Goal: Transaction & Acquisition: Purchase product/service

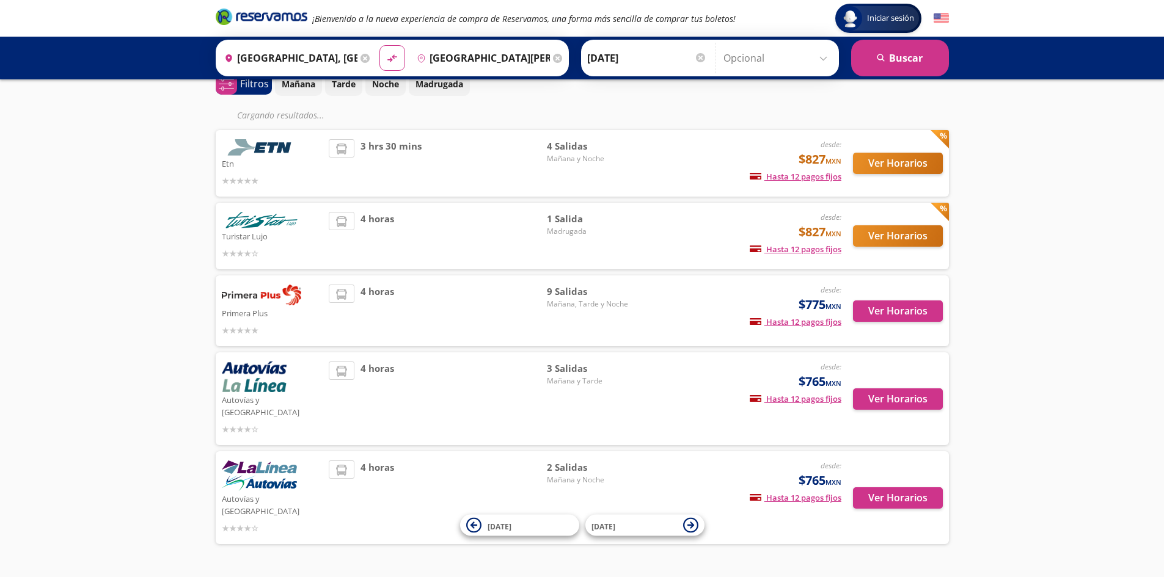
scroll to position [71, 0]
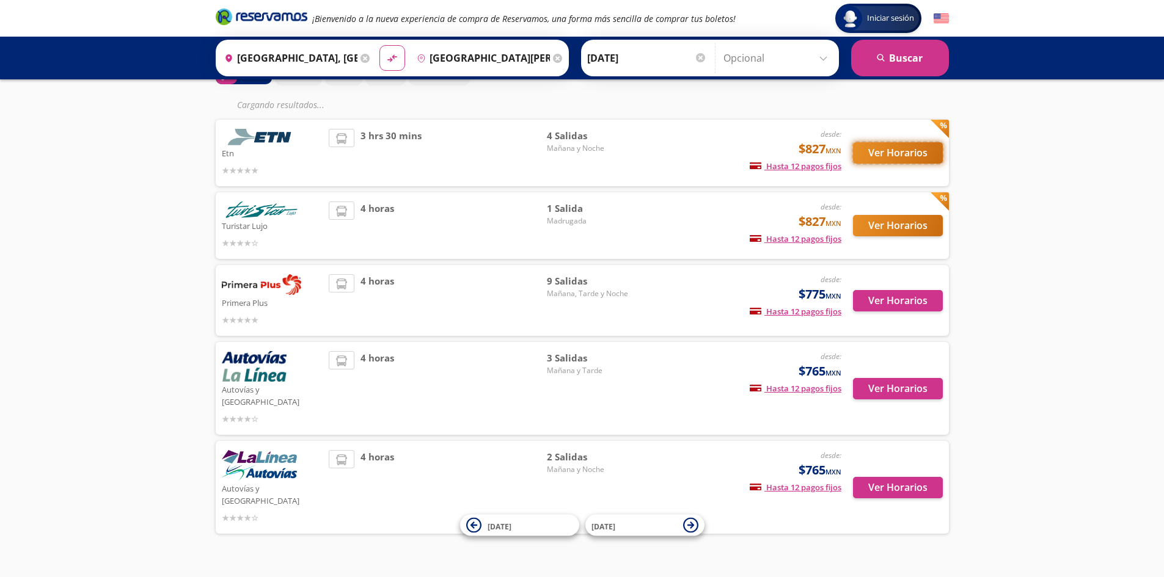
click at [903, 158] on button "Ver Horarios" at bounding box center [898, 152] width 90 height 21
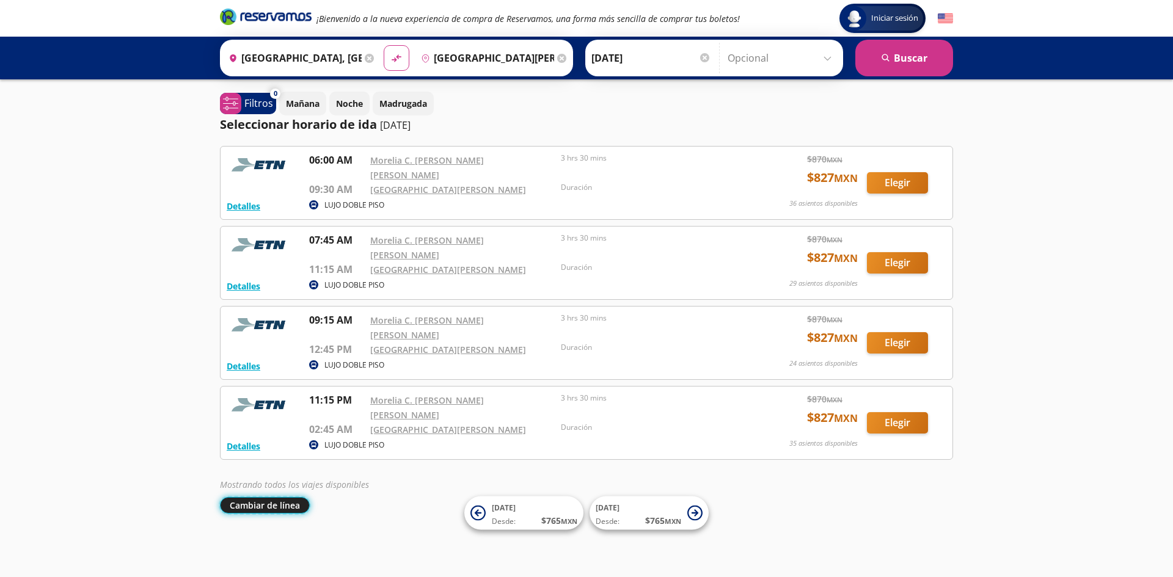
click at [291, 497] on button "Cambiar de línea" at bounding box center [265, 505] width 90 height 16
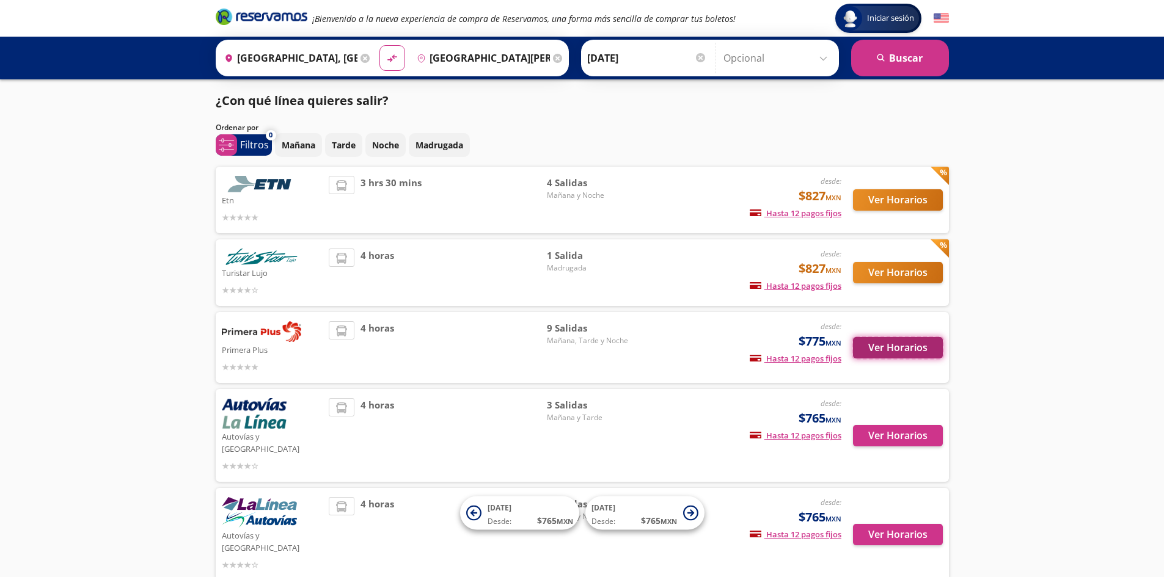
click at [872, 348] on button "Ver Horarios" at bounding box center [898, 347] width 90 height 21
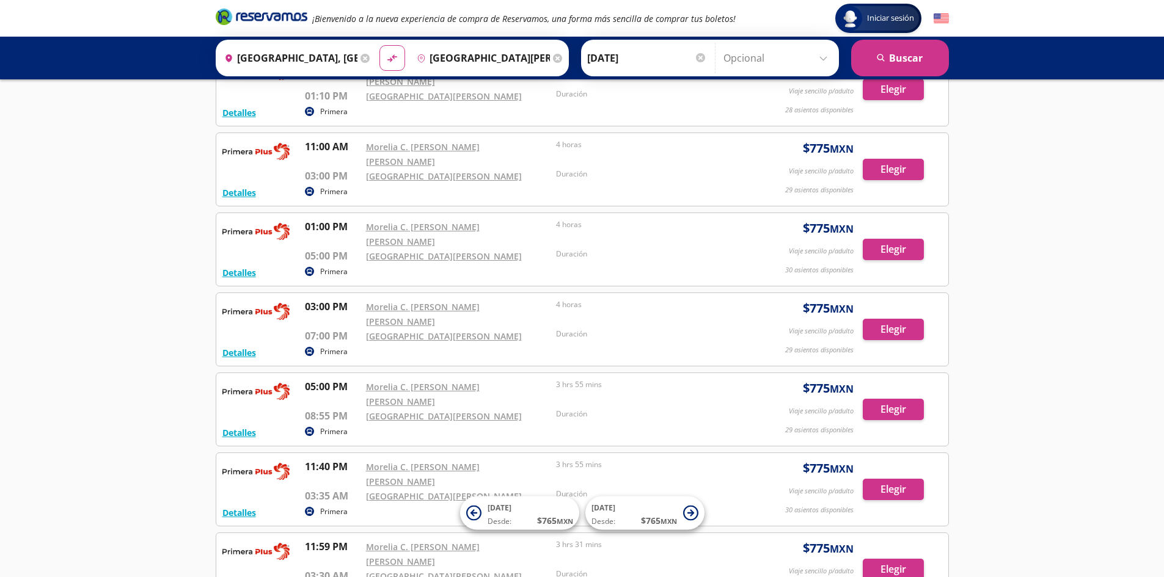
scroll to position [274, 0]
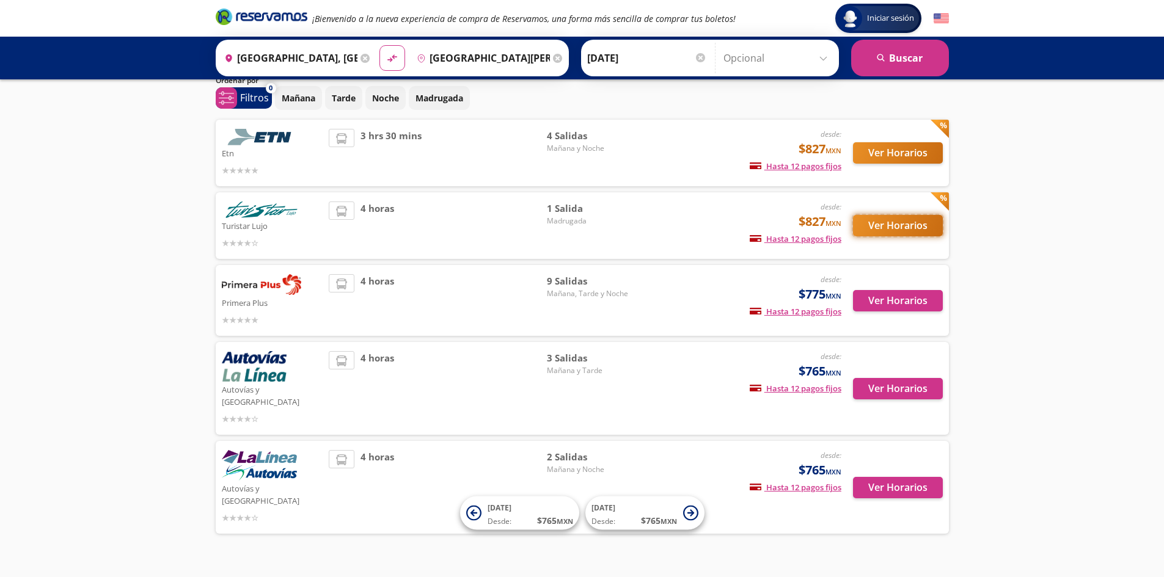
click at [903, 231] on button "Ver Horarios" at bounding box center [898, 225] width 90 height 21
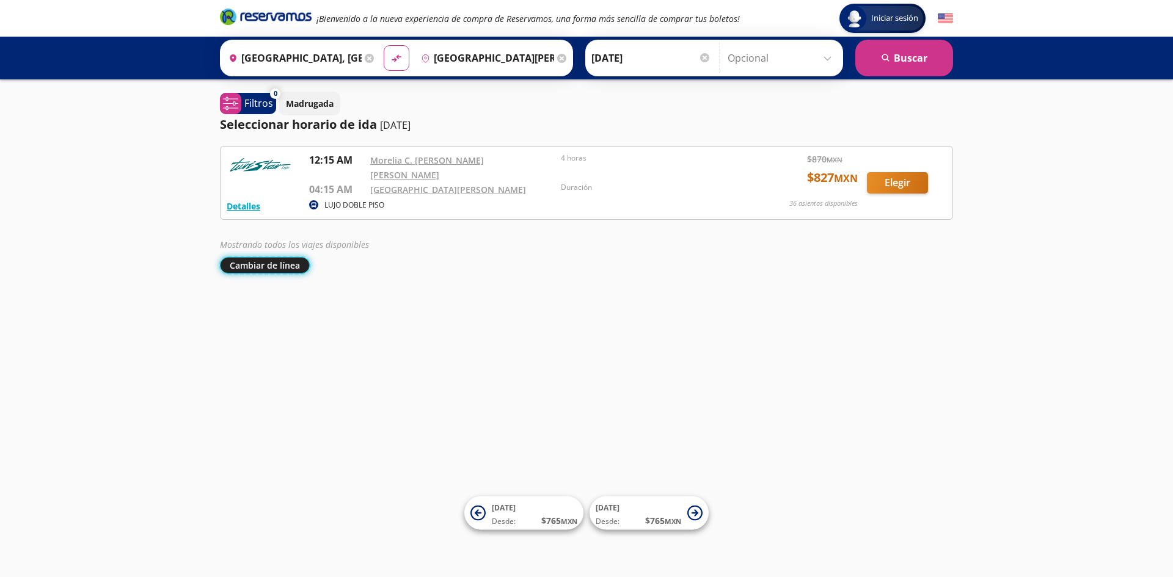
click at [296, 258] on button "Cambiar de línea" at bounding box center [265, 265] width 90 height 16
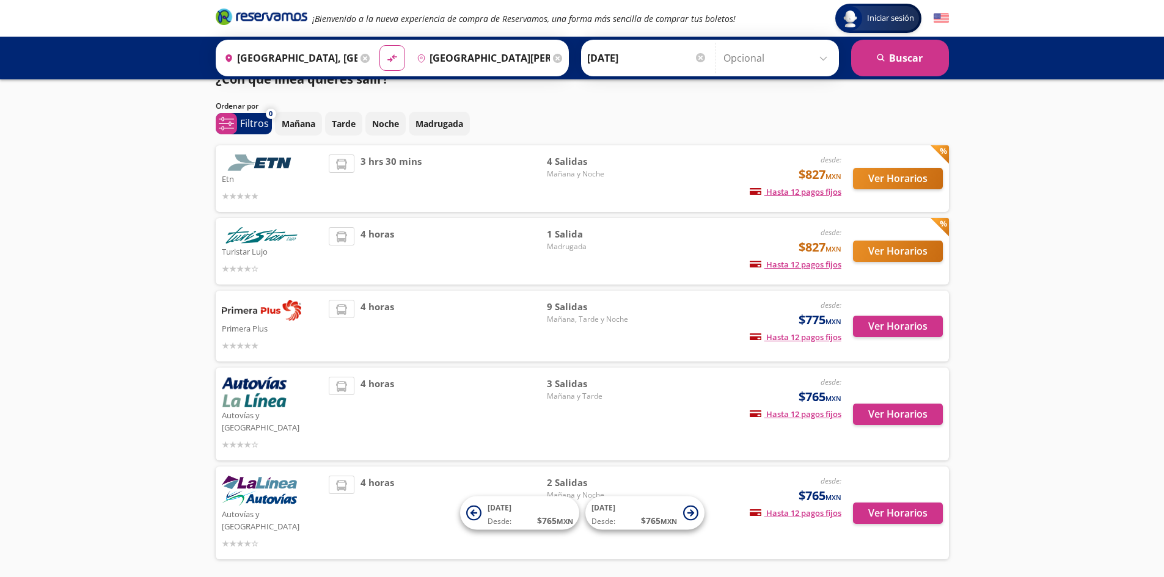
scroll to position [47, 0]
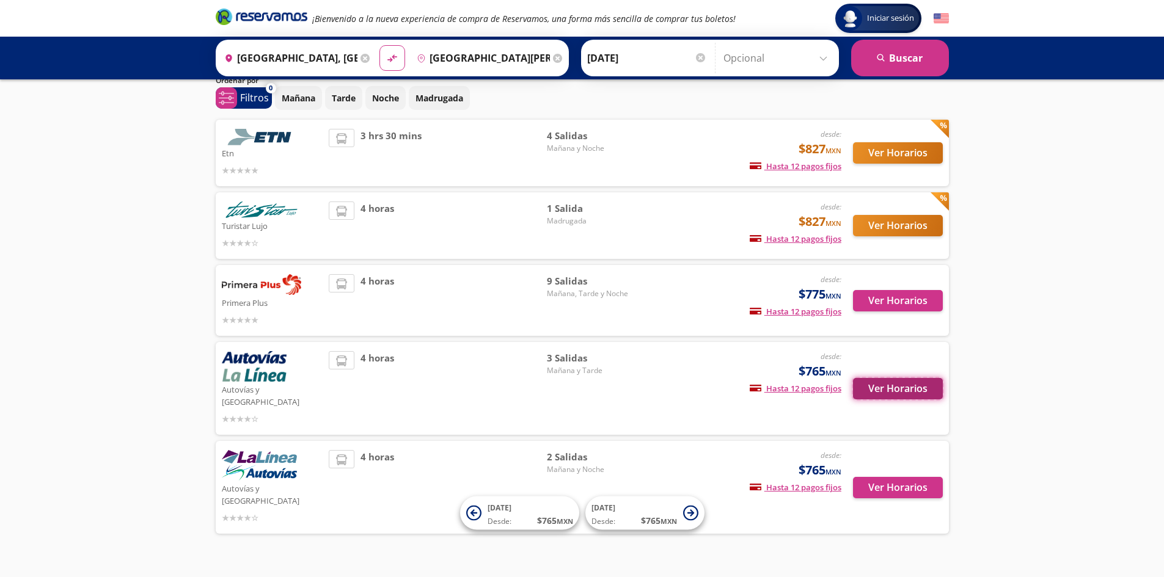
click at [876, 379] on button "Ver Horarios" at bounding box center [898, 388] width 90 height 21
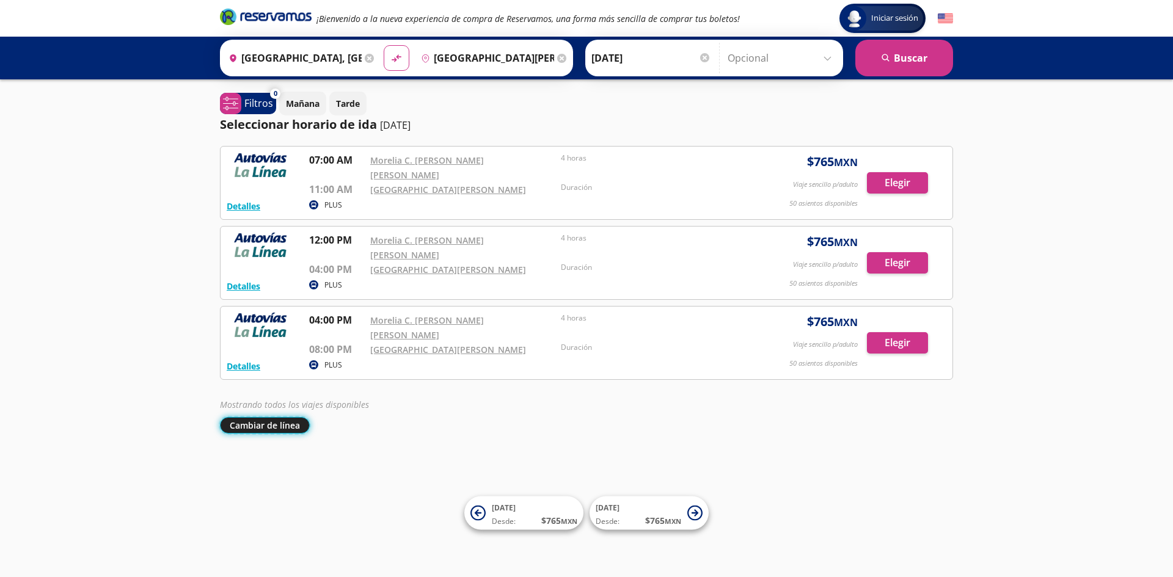
click at [259, 417] on button "Cambiar de línea" at bounding box center [265, 425] width 90 height 16
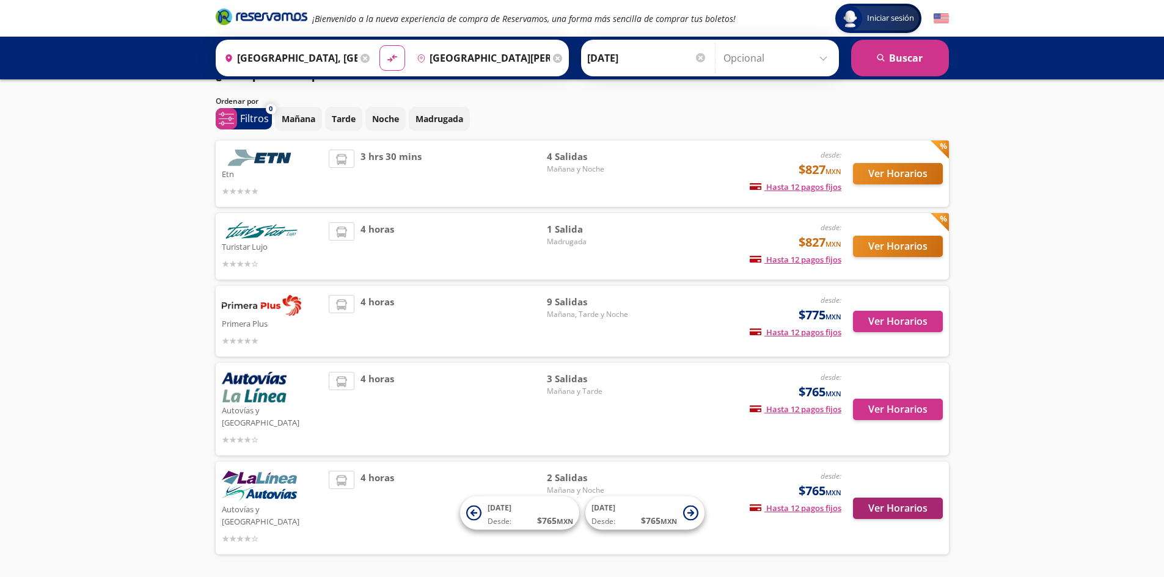
scroll to position [47, 0]
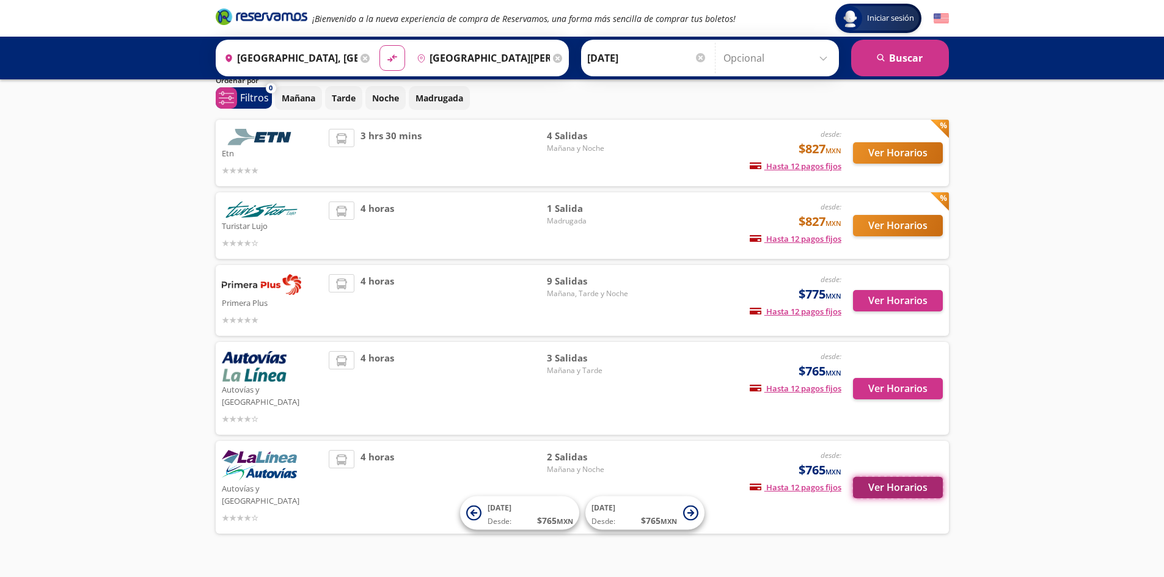
click at [890, 477] on button "Ver Horarios" at bounding box center [898, 487] width 90 height 21
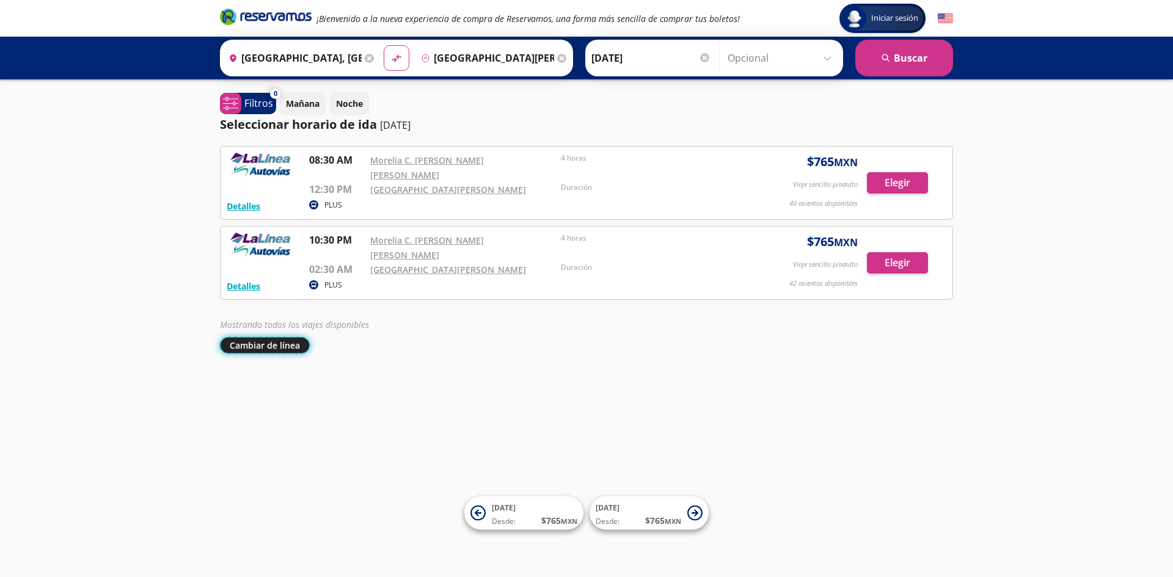
click at [258, 337] on button "Cambiar de línea" at bounding box center [265, 345] width 90 height 16
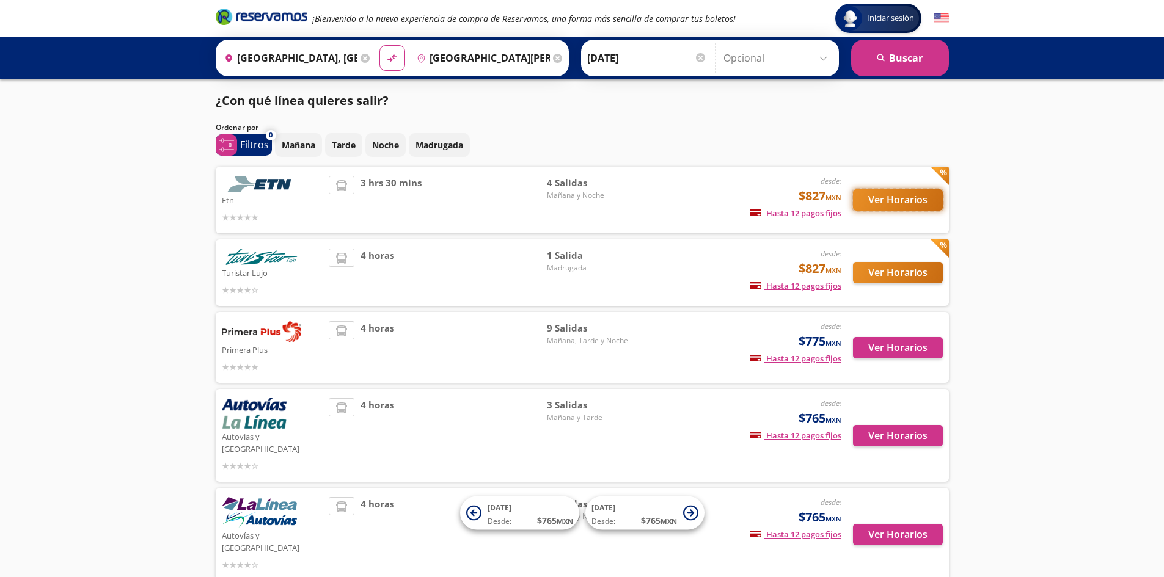
click at [935, 199] on button "Ver Horarios" at bounding box center [898, 199] width 90 height 21
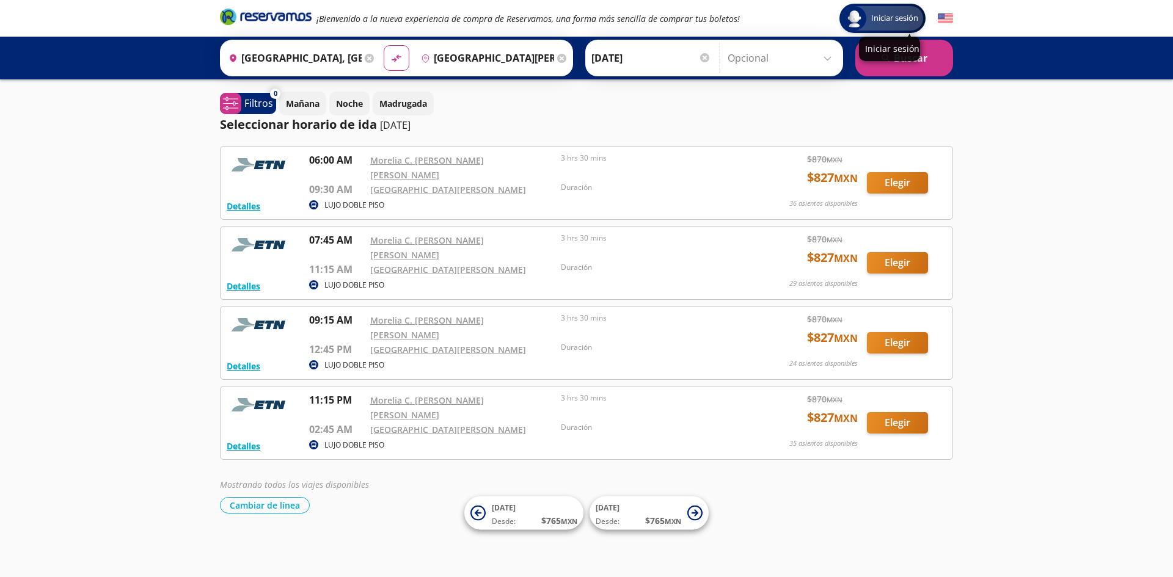
click at [883, 15] on span "Iniciar sesión" at bounding box center [894, 18] width 57 height 12
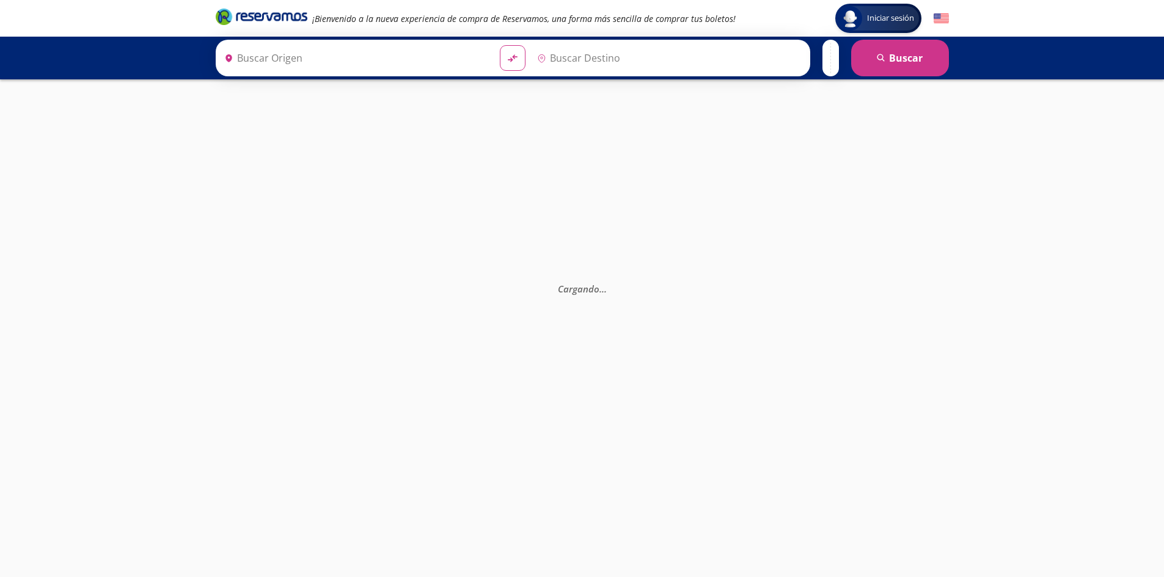
type input "[GEOGRAPHIC_DATA], [GEOGRAPHIC_DATA]"
type input "[GEOGRAPHIC_DATA][PERSON_NAME], [GEOGRAPHIC_DATA]"
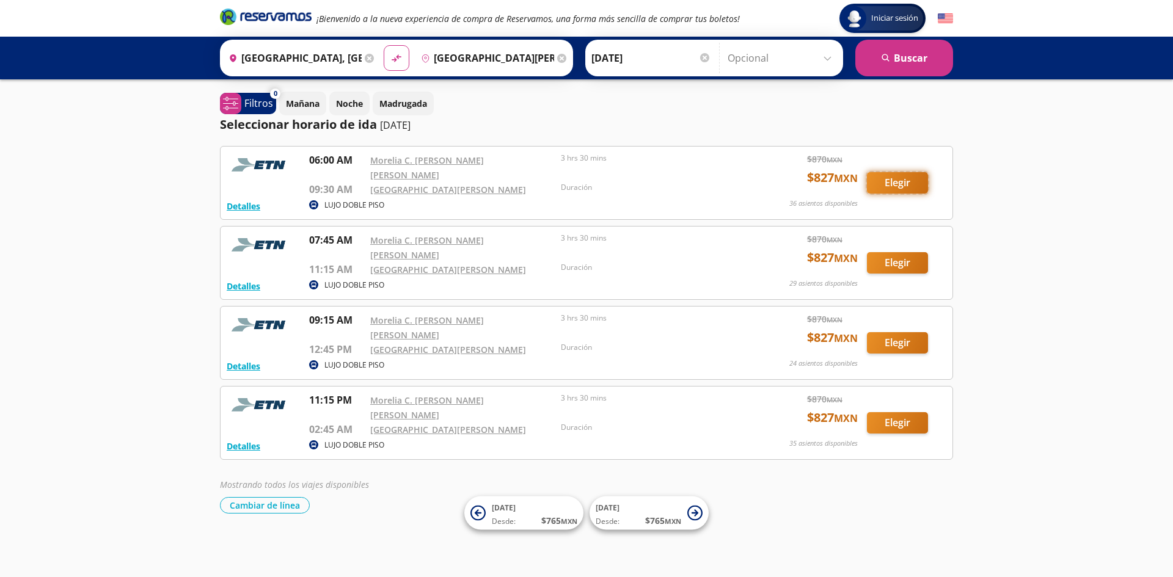
click at [899, 178] on button "Elegir" at bounding box center [897, 182] width 61 height 21
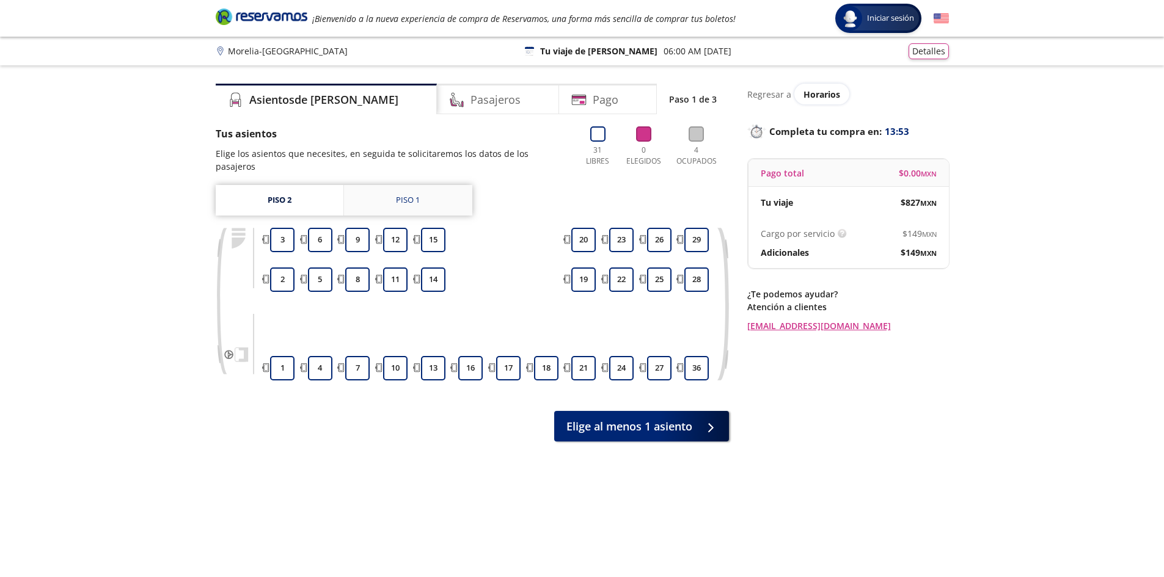
click at [406, 194] on div "Piso 1" at bounding box center [408, 200] width 24 height 12
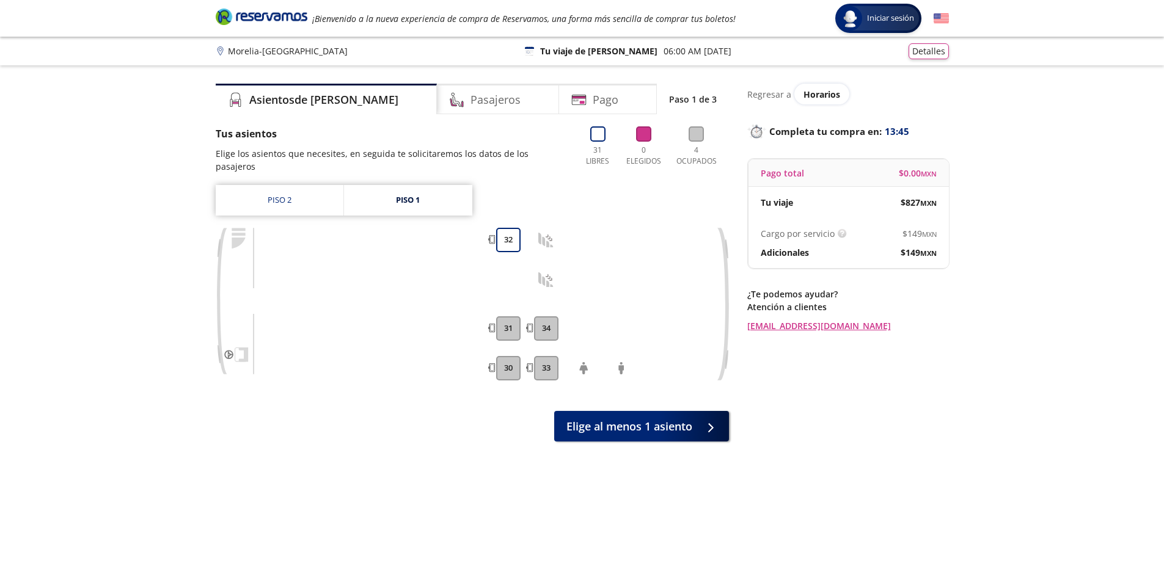
click at [511, 319] on button "31" at bounding box center [508, 328] width 24 height 24
click at [511, 235] on button "32" at bounding box center [508, 240] width 24 height 24
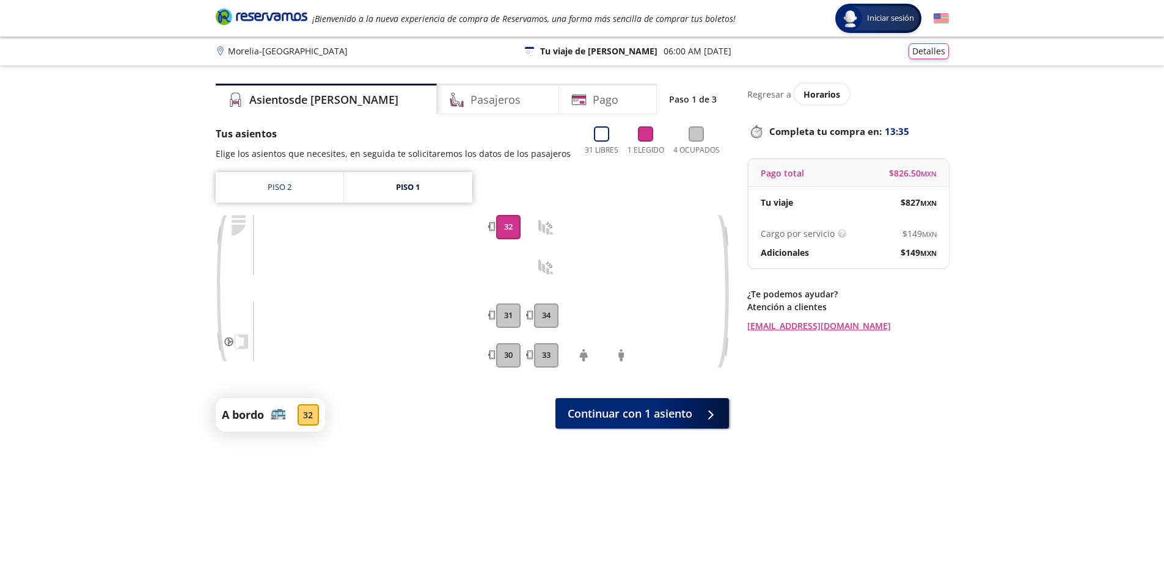
click at [502, 311] on button "31" at bounding box center [508, 316] width 24 height 24
click at [546, 318] on button "34" at bounding box center [546, 316] width 24 height 24
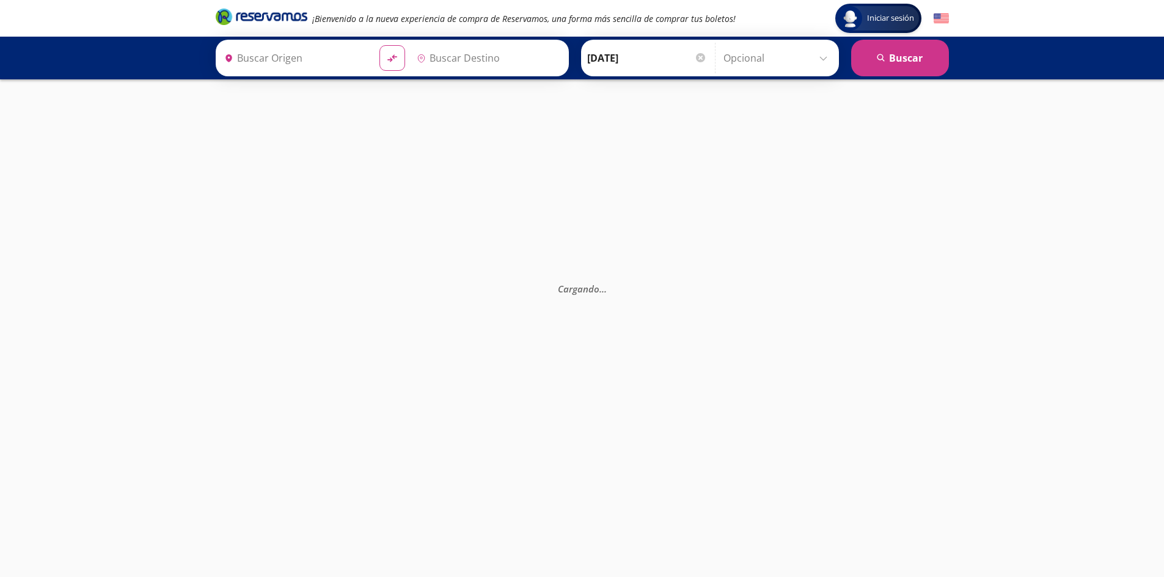
type input "Morelia C. [PERSON_NAME] [PERSON_NAME], [GEOGRAPHIC_DATA]"
type input "[GEOGRAPHIC_DATA][PERSON_NAME], [GEOGRAPHIC_DATA]"
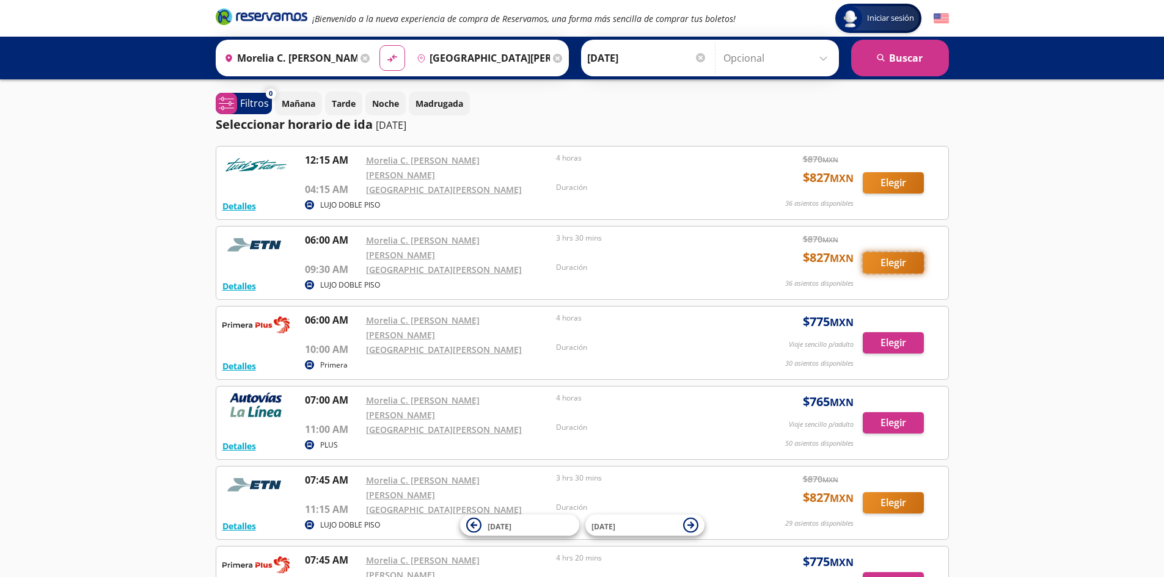
click at [880, 252] on button "Elegir" at bounding box center [893, 262] width 61 height 21
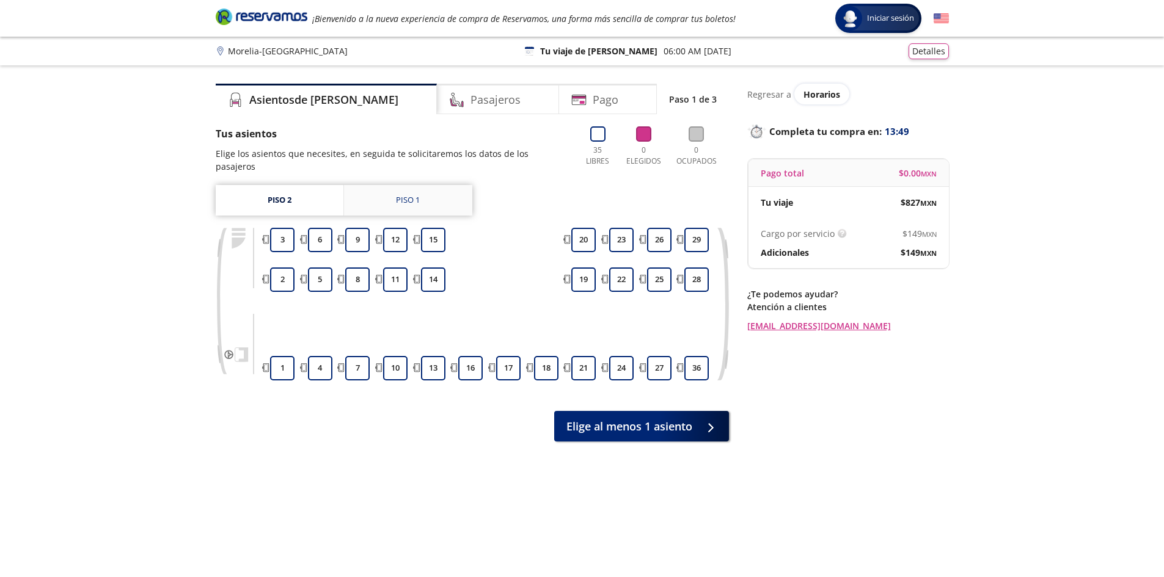
click at [407, 195] on link "Piso 1" at bounding box center [408, 200] width 128 height 31
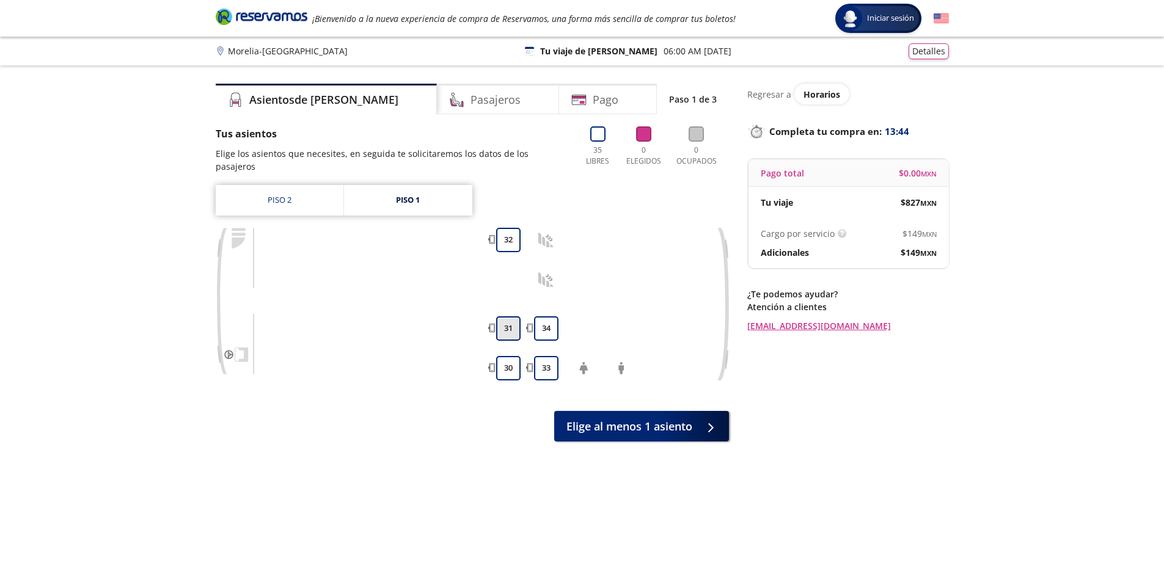
click at [509, 316] on button "31" at bounding box center [508, 328] width 24 height 24
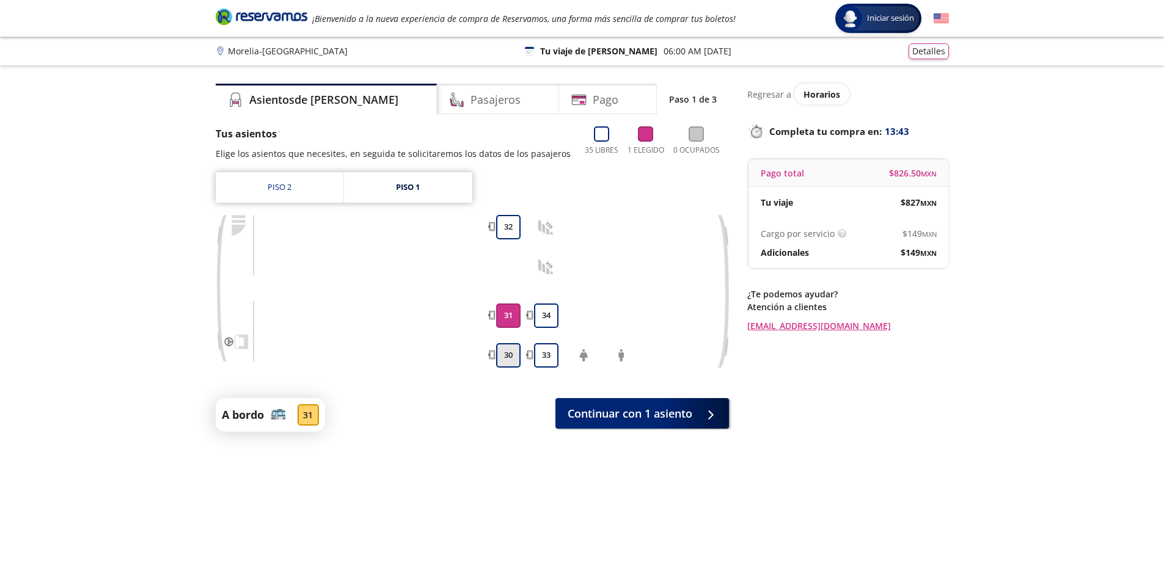
click at [506, 354] on button "30" at bounding box center [508, 355] width 24 height 24
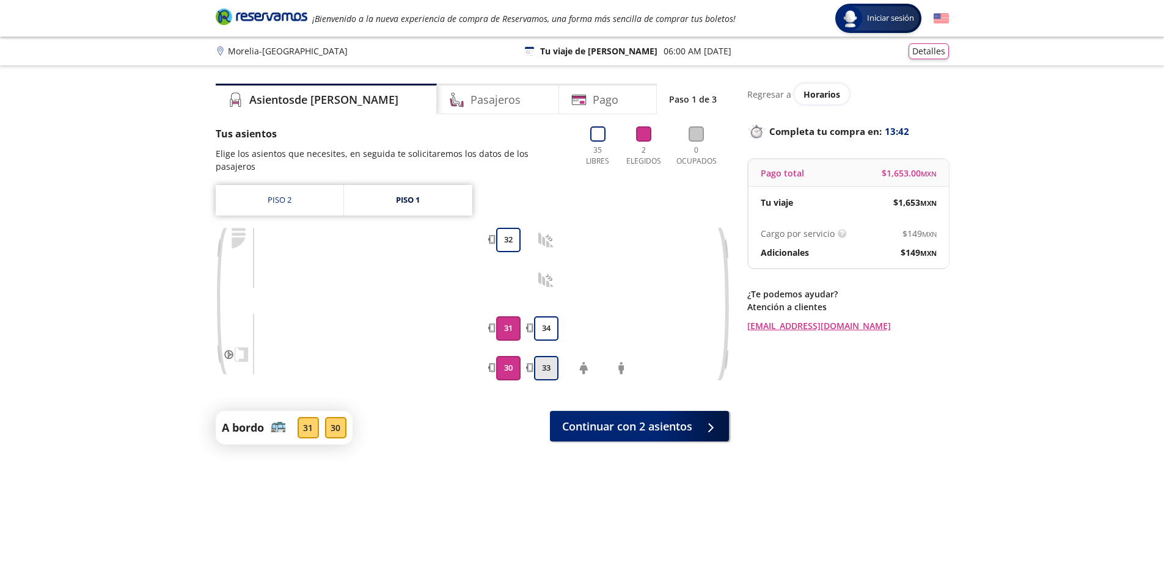
click at [547, 356] on button "33" at bounding box center [546, 368] width 24 height 24
click at [548, 316] on button "34" at bounding box center [546, 328] width 24 height 24
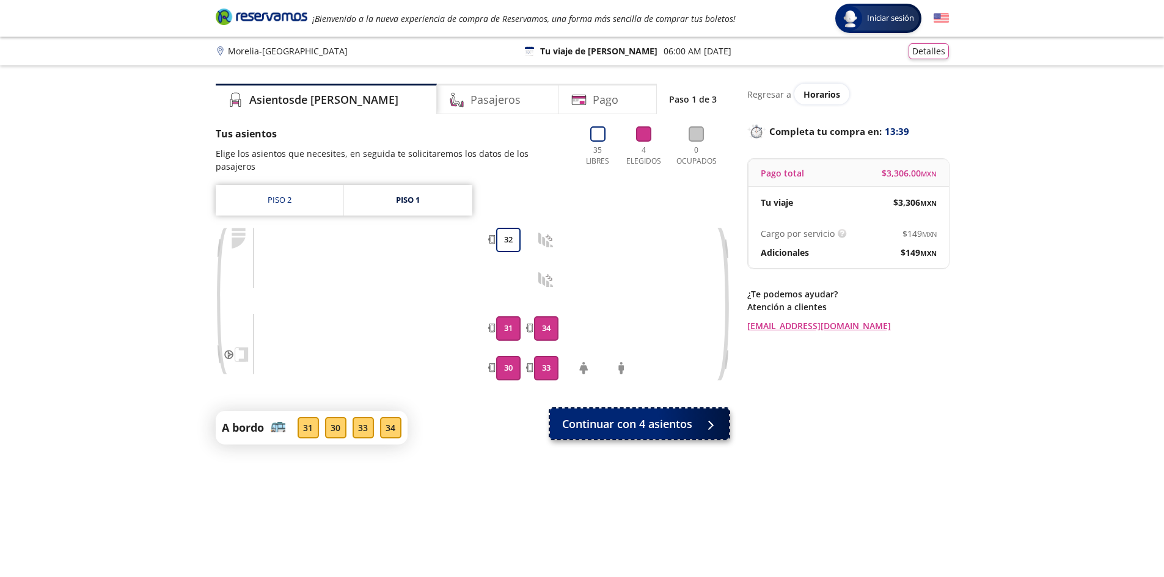
click at [640, 417] on span "Continuar con 4 asientos" at bounding box center [627, 424] width 130 height 16
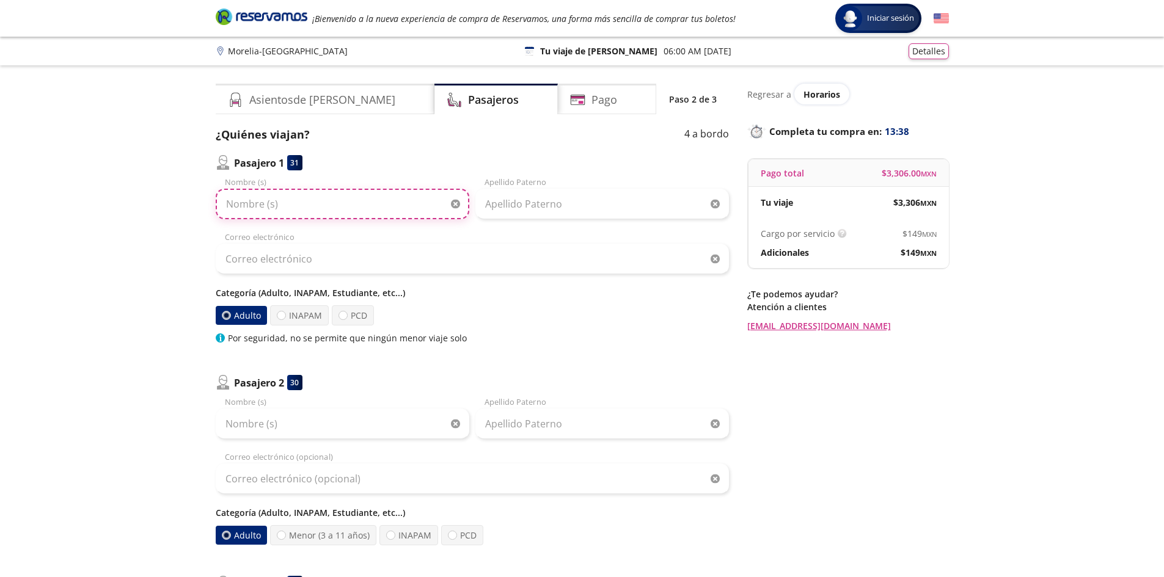
click at [370, 203] on input "Nombre (s)" at bounding box center [343, 204] width 254 height 31
type input "[PERSON_NAME]"
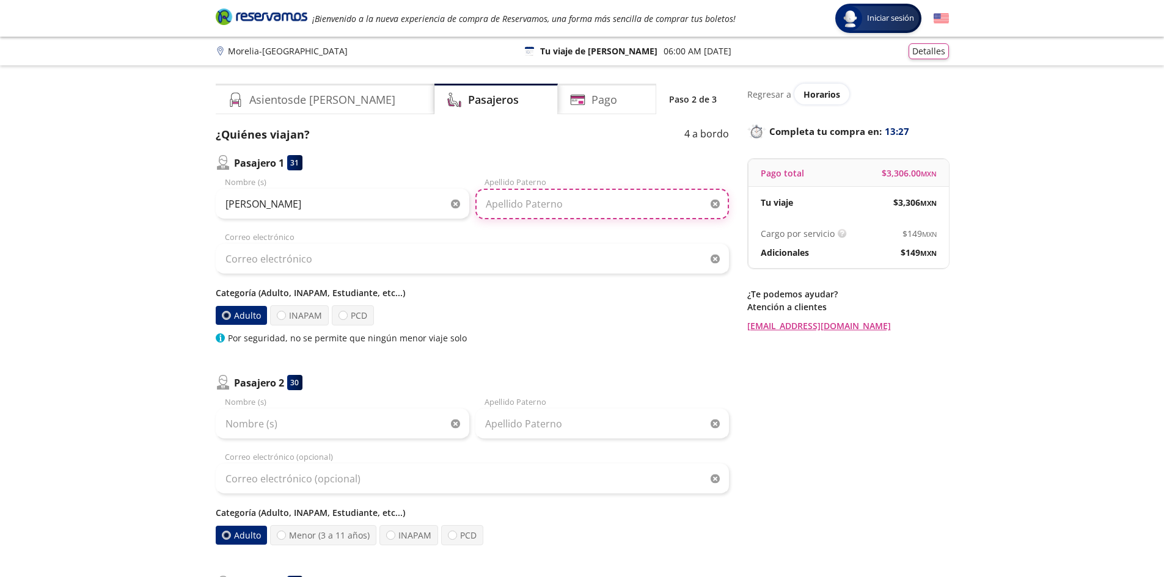
click at [613, 203] on input "Apellido Paterno" at bounding box center [602, 204] width 254 height 31
type input "[PERSON_NAME] VALENCIA"
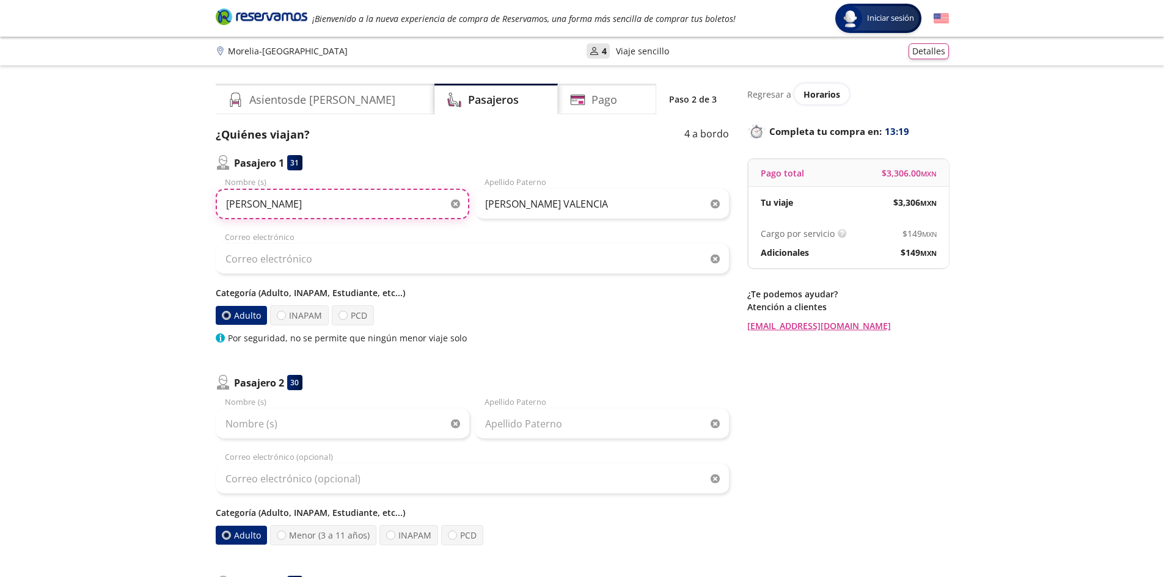
drag, startPoint x: 300, startPoint y: 204, endPoint x: 54, endPoint y: 189, distance: 246.1
click at [54, 189] on div "Group 9 Created with Sketch. Datos para la compra Morelia - [GEOGRAPHIC_DATA] I…" at bounding box center [582, 584] width 1164 height 1169
type input "[PERSON_NAME]"
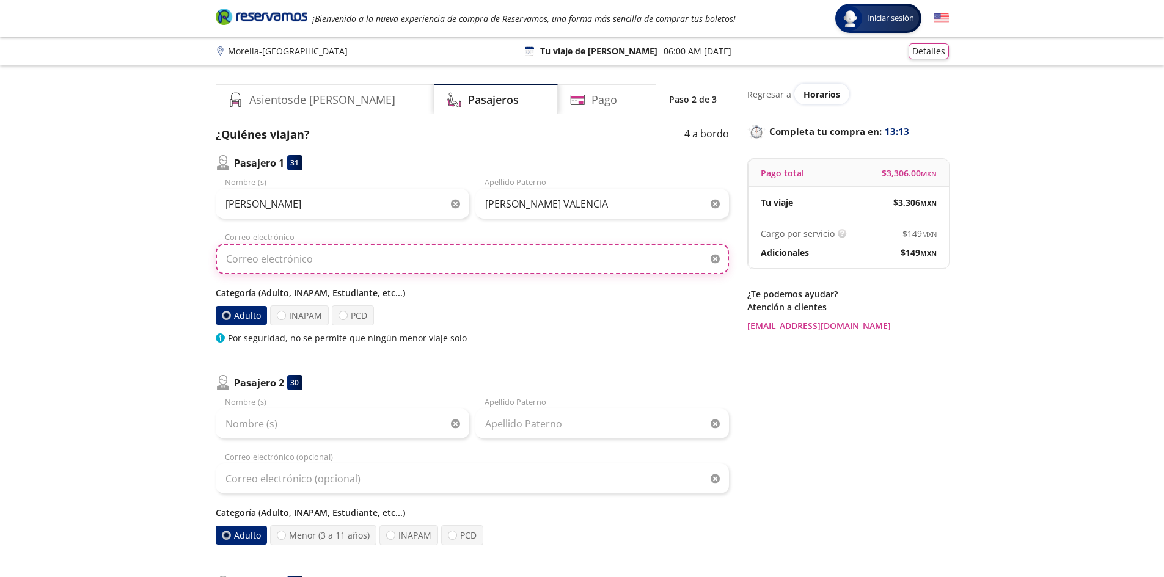
click at [304, 263] on input "Correo electrónico" at bounding box center [472, 259] width 513 height 31
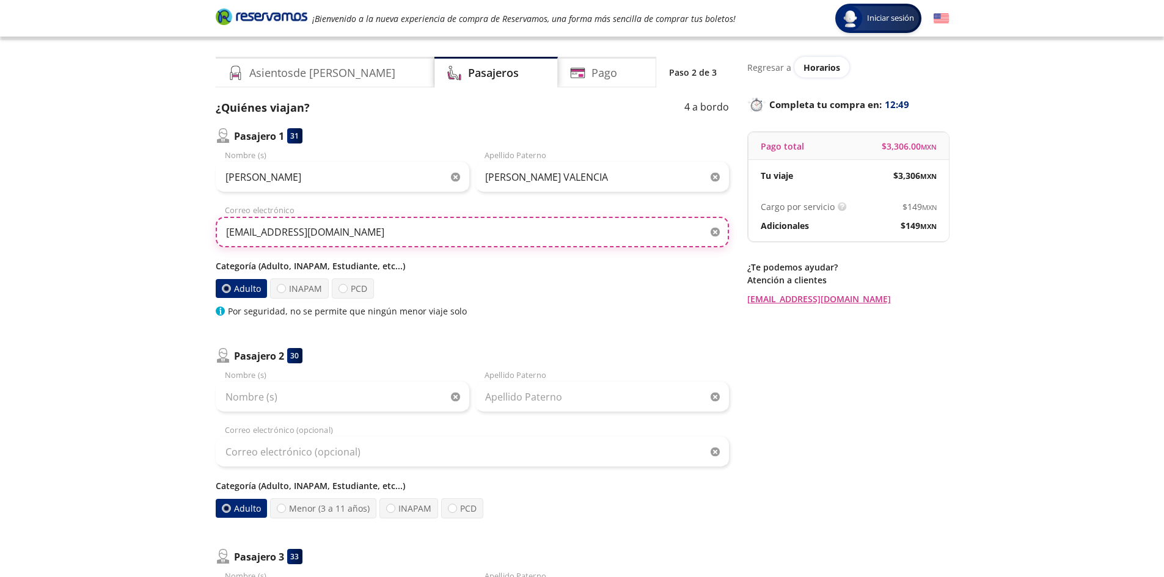
scroll to position [61, 0]
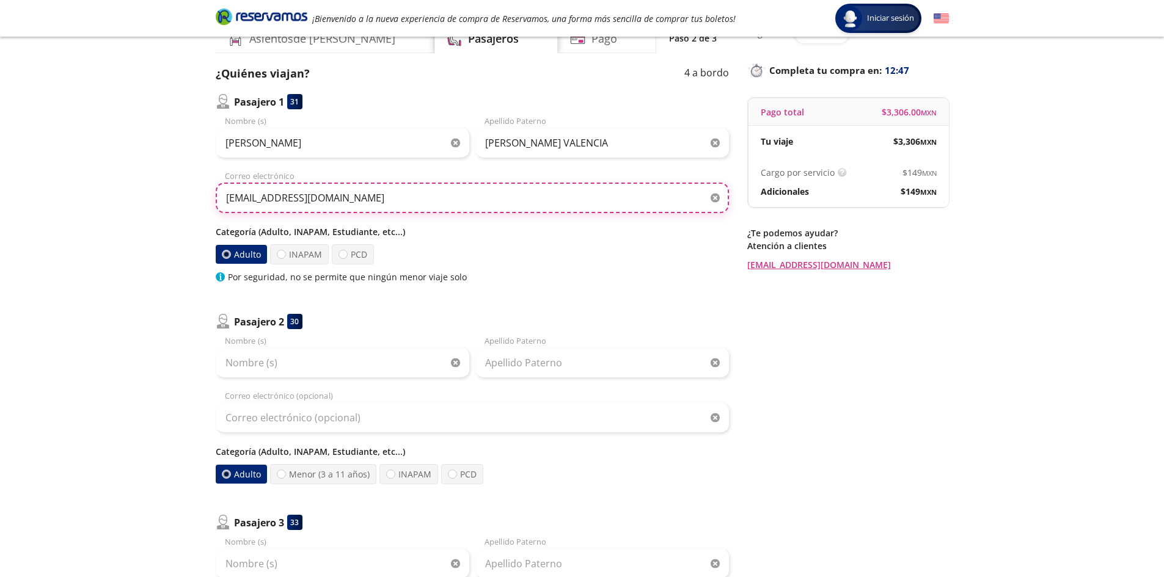
type input "[EMAIL_ADDRESS][DOMAIN_NAME]"
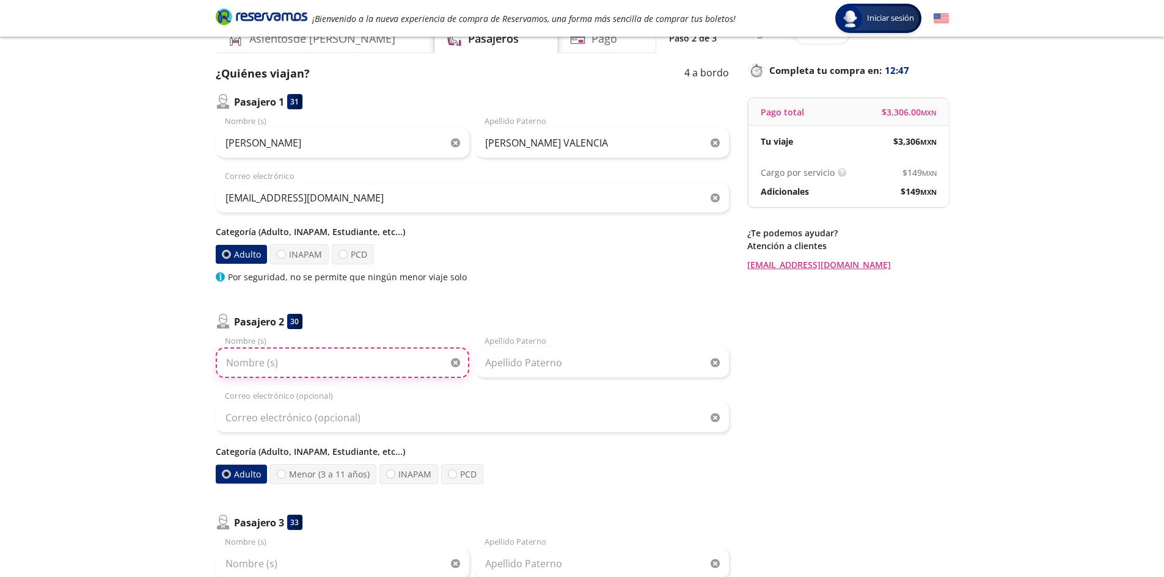
click at [270, 367] on input "Nombre (s)" at bounding box center [343, 363] width 254 height 31
type input "[PERSON_NAME]"
click at [499, 363] on input "Apellido Paterno" at bounding box center [602, 363] width 254 height 31
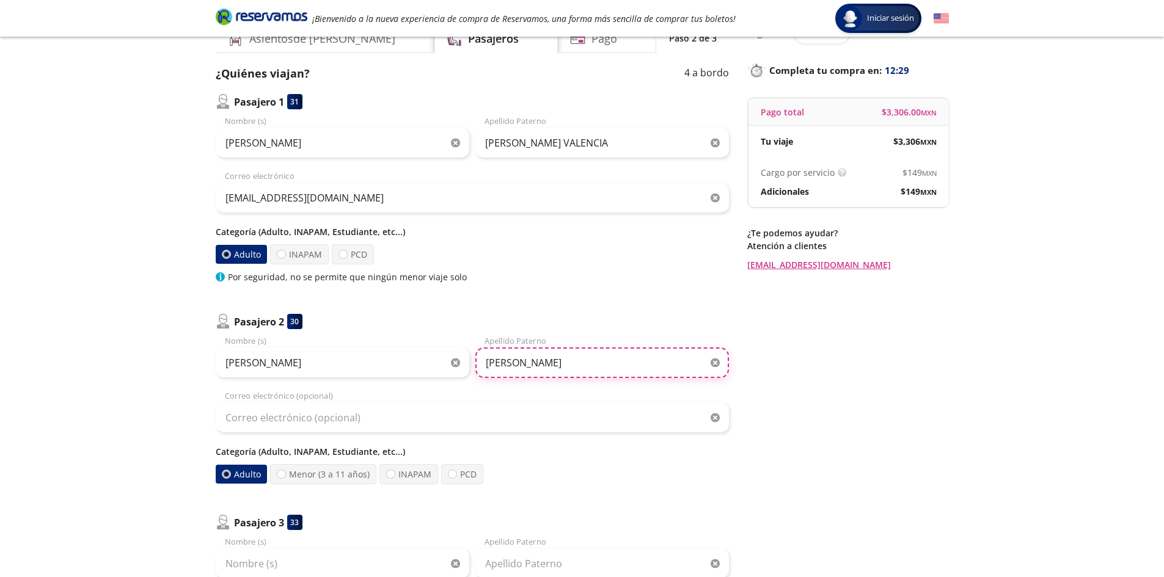
type input "[PERSON_NAME]"
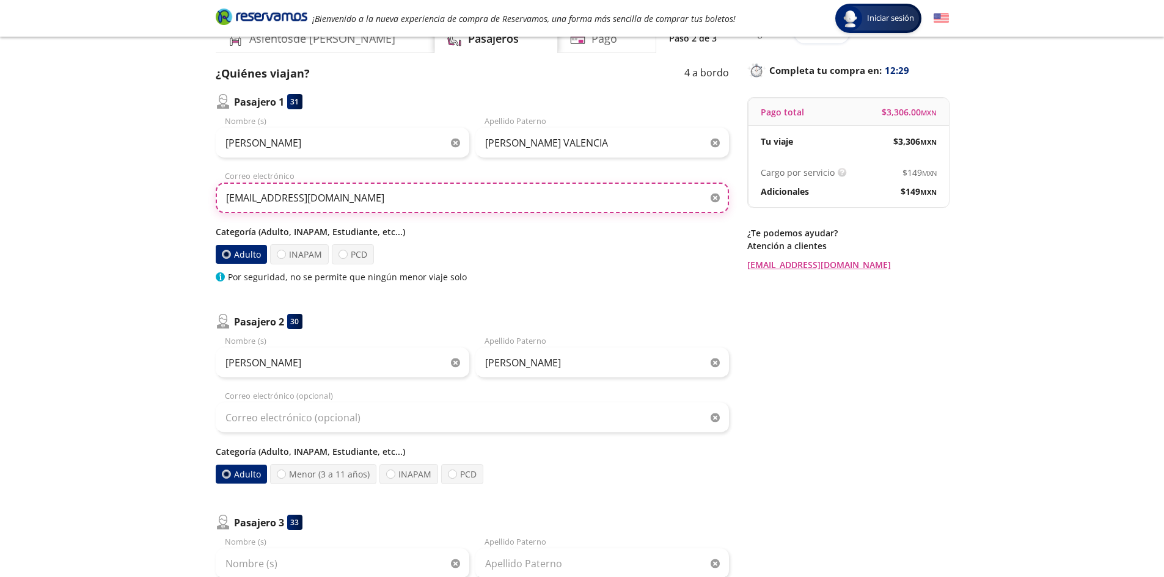
drag, startPoint x: 332, startPoint y: 203, endPoint x: 156, endPoint y: 197, distance: 176.7
click at [156, 197] on div "Group 9 Created with Sketch. Datos para la compra Morelia - [GEOGRAPHIC_DATA] I…" at bounding box center [582, 523] width 1164 height 1169
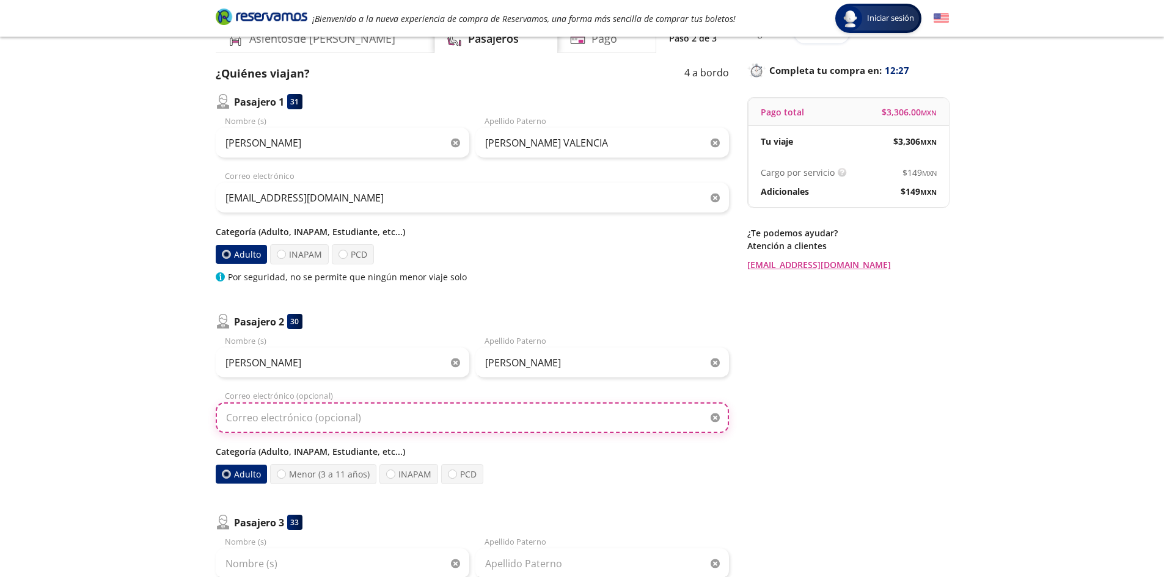
click at [312, 418] on input "Correo electrónico (opcional)" at bounding box center [472, 418] width 513 height 31
paste input "[EMAIL_ADDRESS][DOMAIN_NAME]"
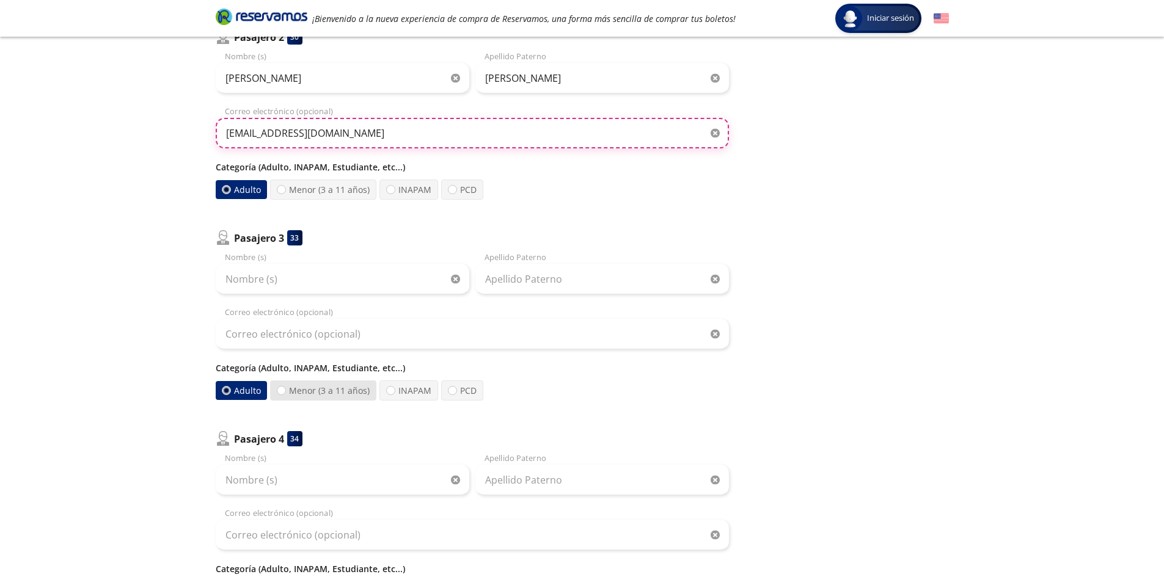
scroll to position [367, 0]
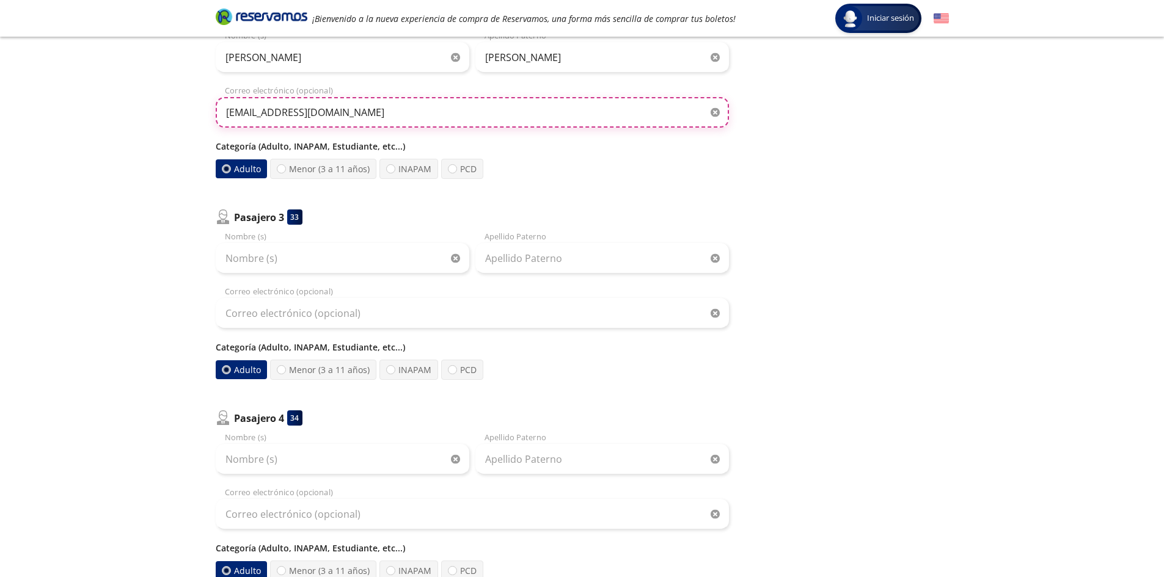
type input "[EMAIL_ADDRESS][DOMAIN_NAME]"
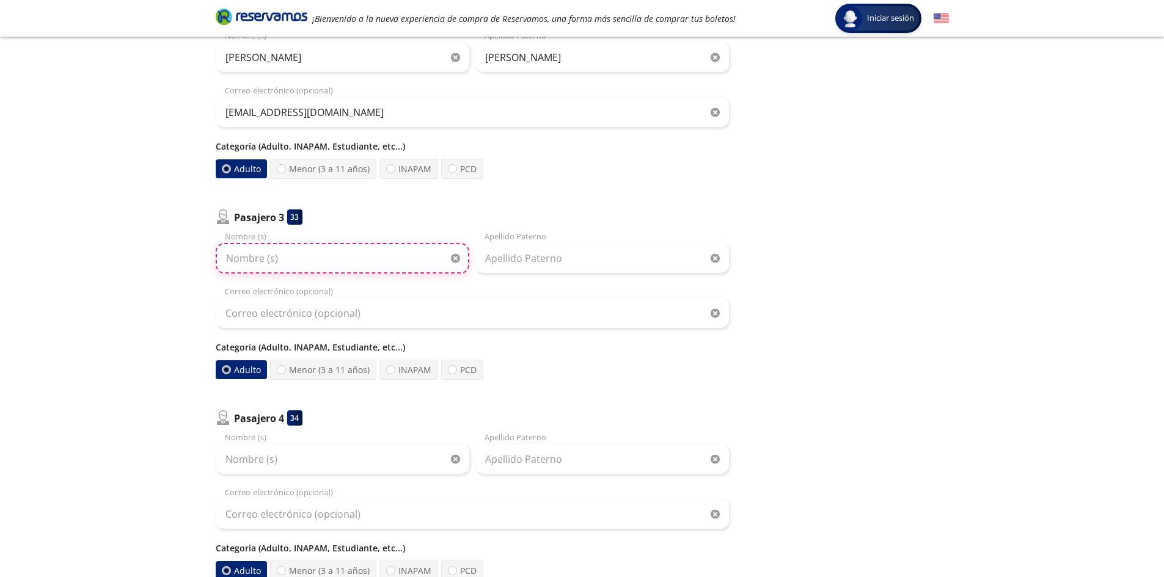
click at [312, 261] on input "Nombre (s)" at bounding box center [343, 258] width 254 height 31
type input "[PERSON_NAME]"
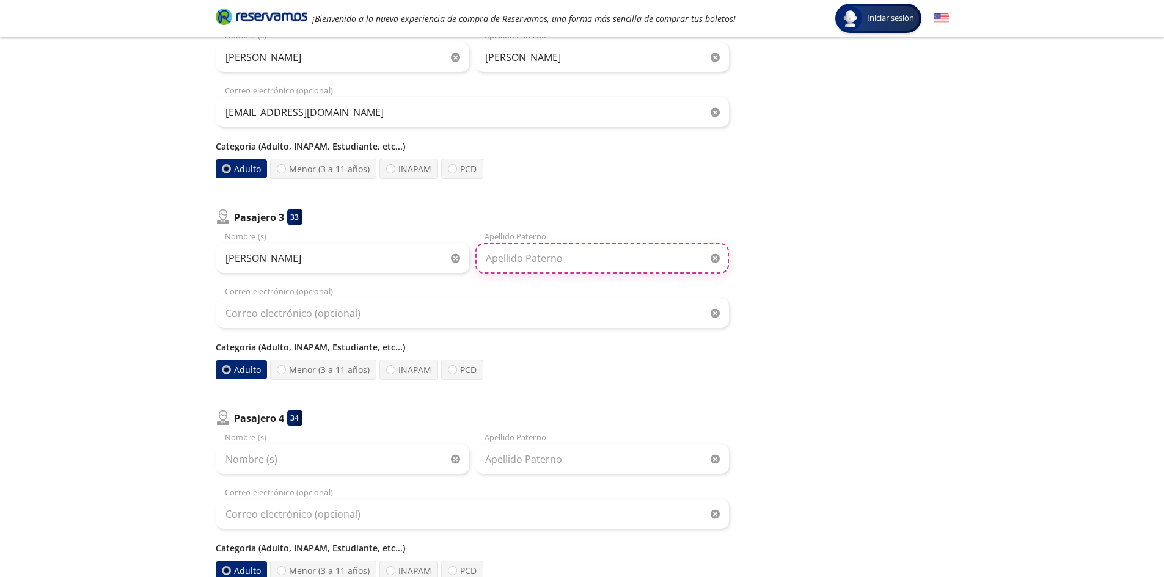
click at [528, 258] on input "Apellido Paterno" at bounding box center [602, 258] width 254 height 31
type input "[PERSON_NAME]"
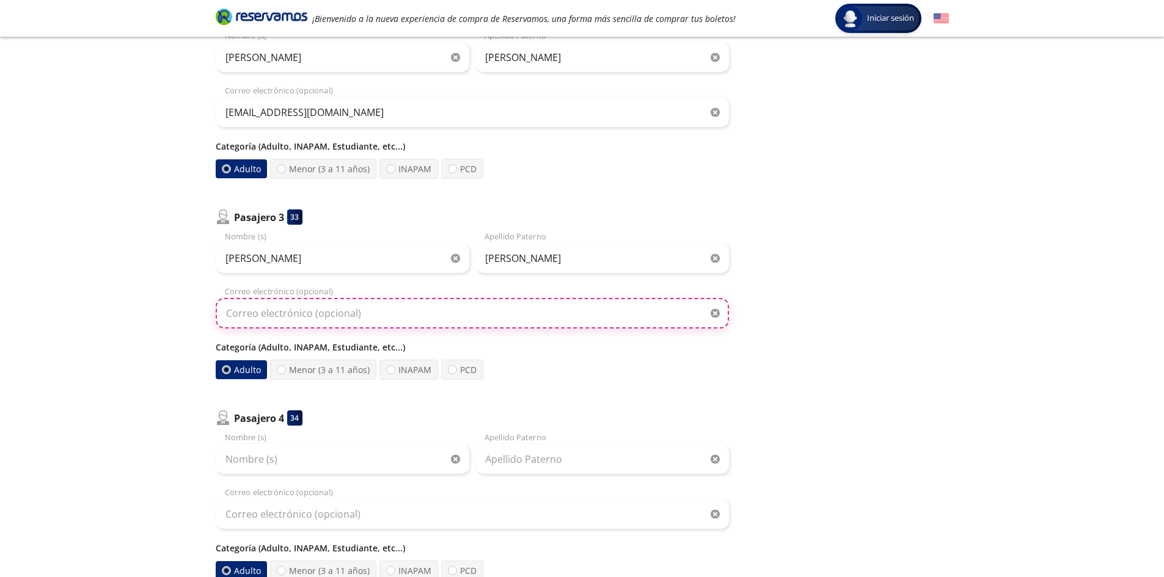
click at [490, 309] on input "Correo electrónico (opcional)" at bounding box center [472, 313] width 513 height 31
paste input "[EMAIL_ADDRESS][DOMAIN_NAME]"
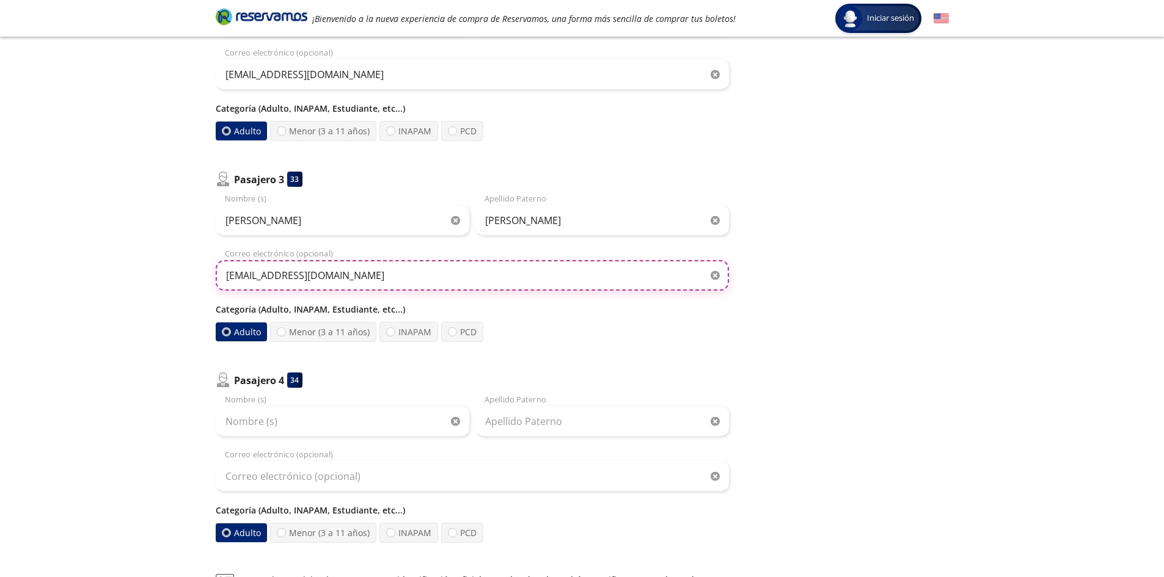
scroll to position [489, 0]
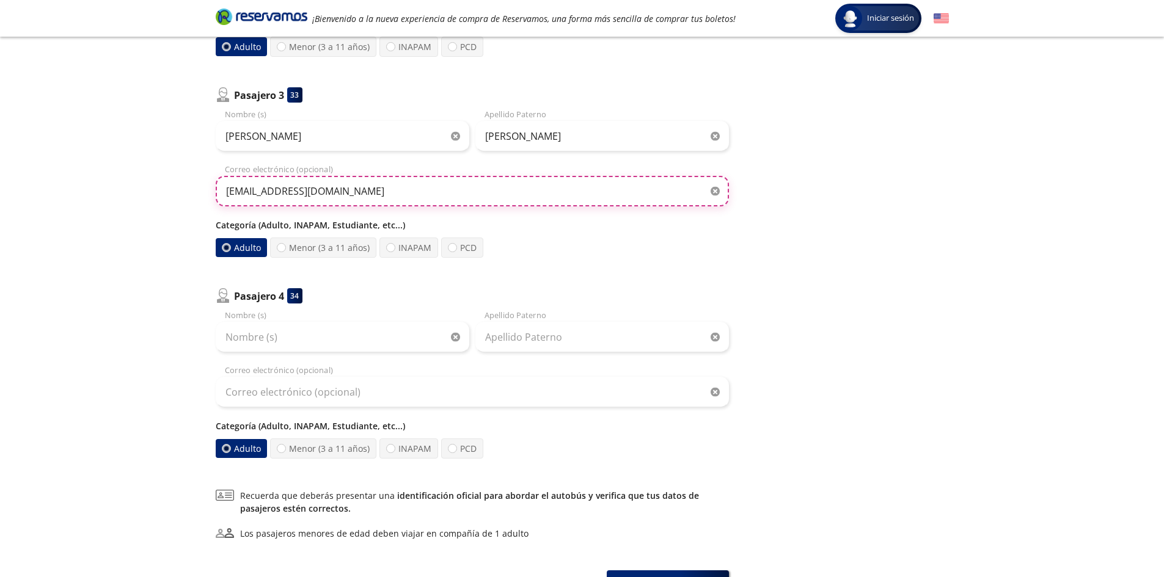
type input "[EMAIL_ADDRESS][DOMAIN_NAME]"
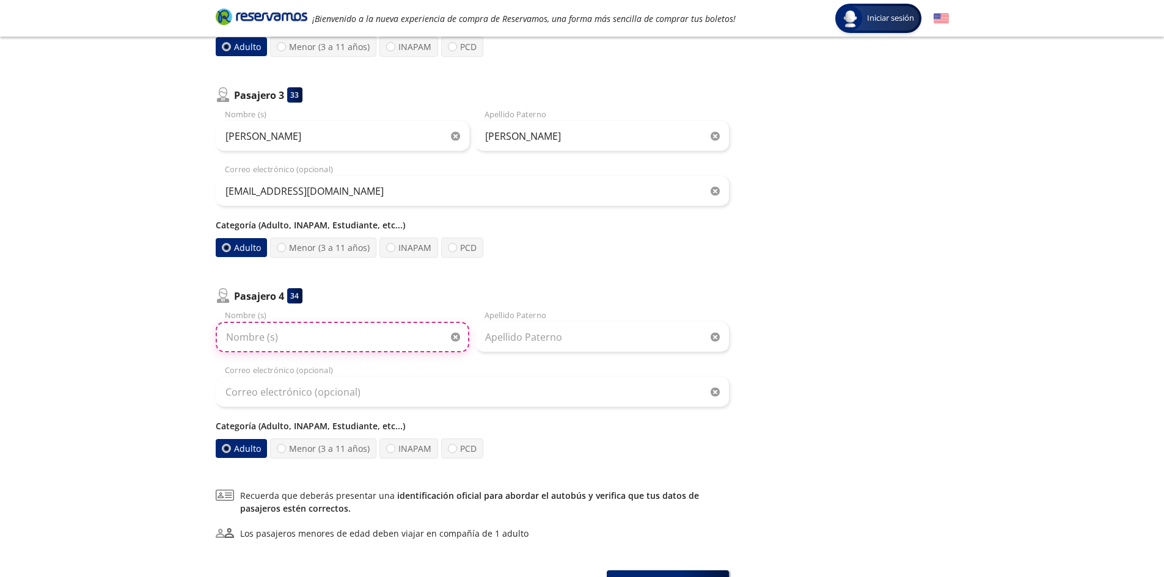
click at [320, 347] on input "Nombre (s)" at bounding box center [343, 337] width 254 height 31
type input "[PERSON_NAME]"
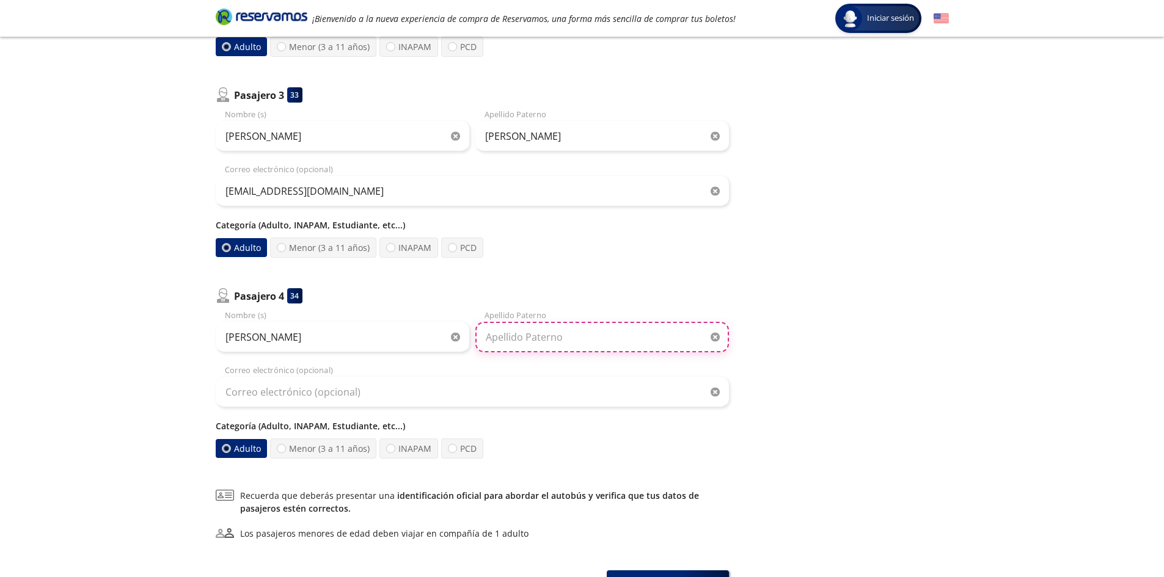
click at [566, 346] on input "Apellido Paterno" at bounding box center [602, 337] width 254 height 31
type input "[PERSON_NAME]"
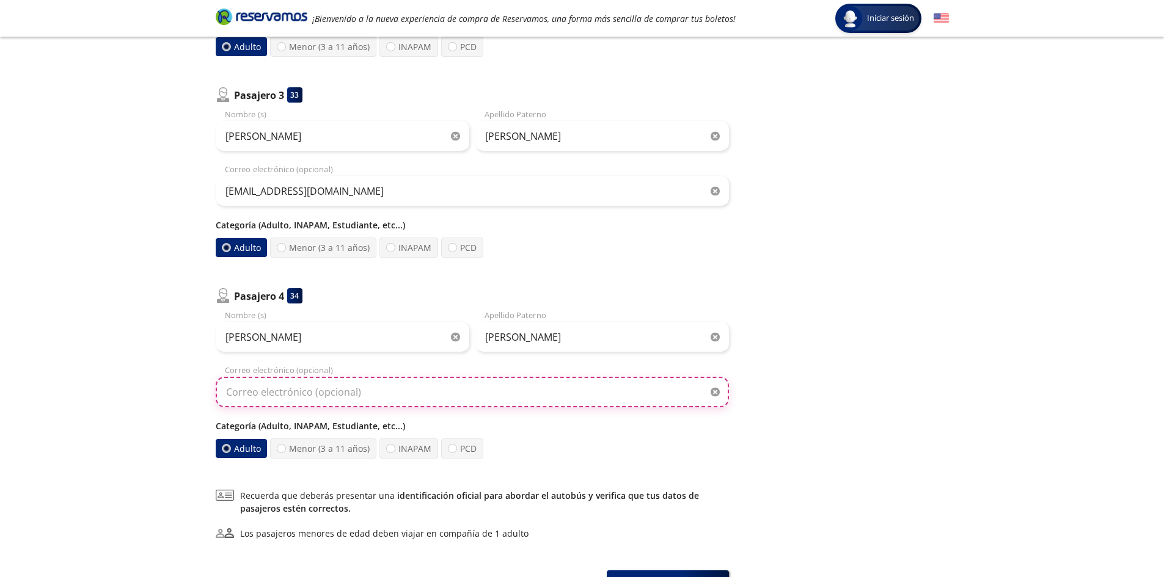
click at [446, 401] on input "Correo electrónico (opcional)" at bounding box center [472, 392] width 513 height 31
paste input "[EMAIL_ADDRESS][DOMAIN_NAME]"
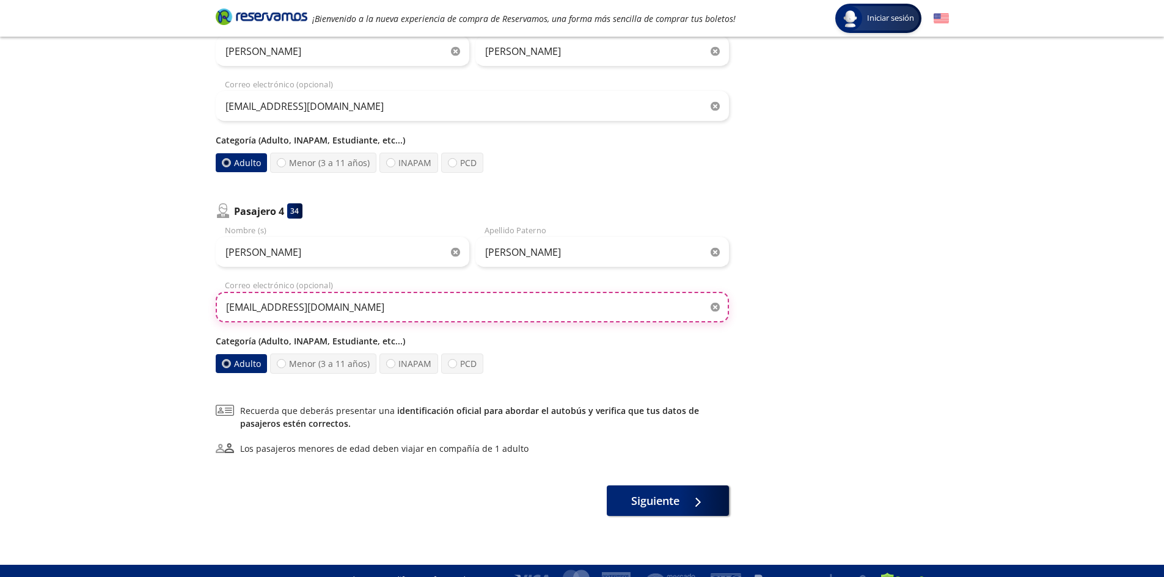
scroll to position [592, 0]
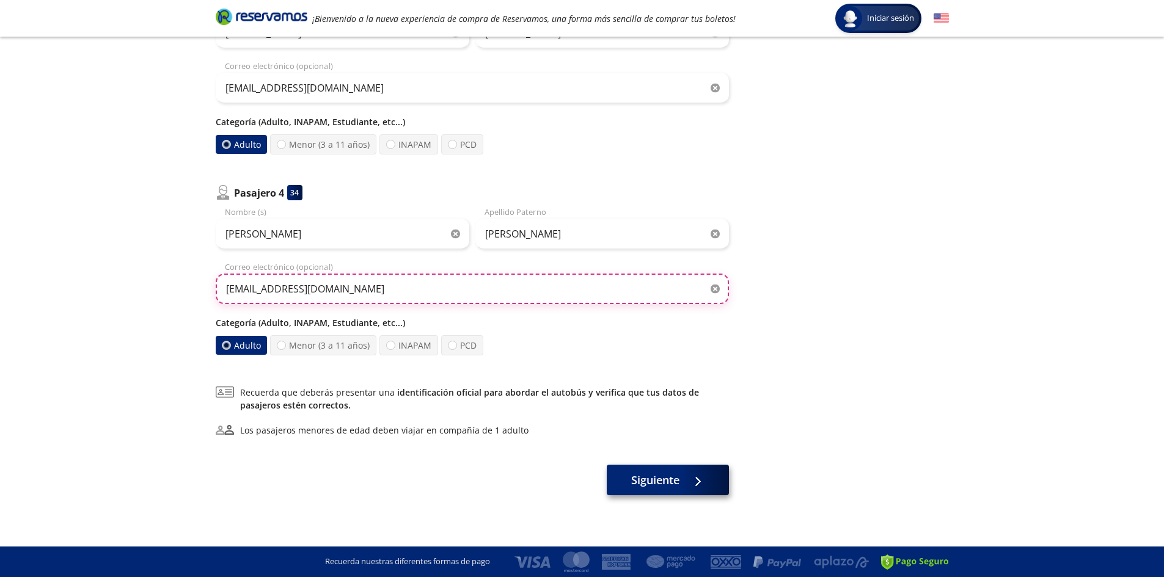
type input "[EMAIL_ADDRESS][DOMAIN_NAME]"
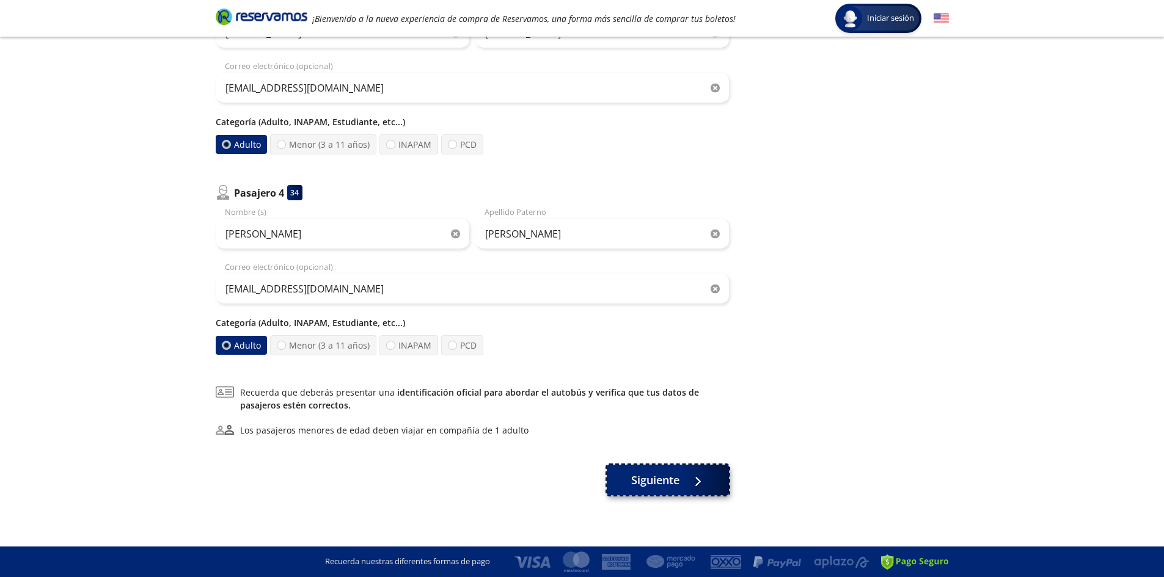
click at [673, 483] on span "Siguiente" at bounding box center [655, 480] width 48 height 16
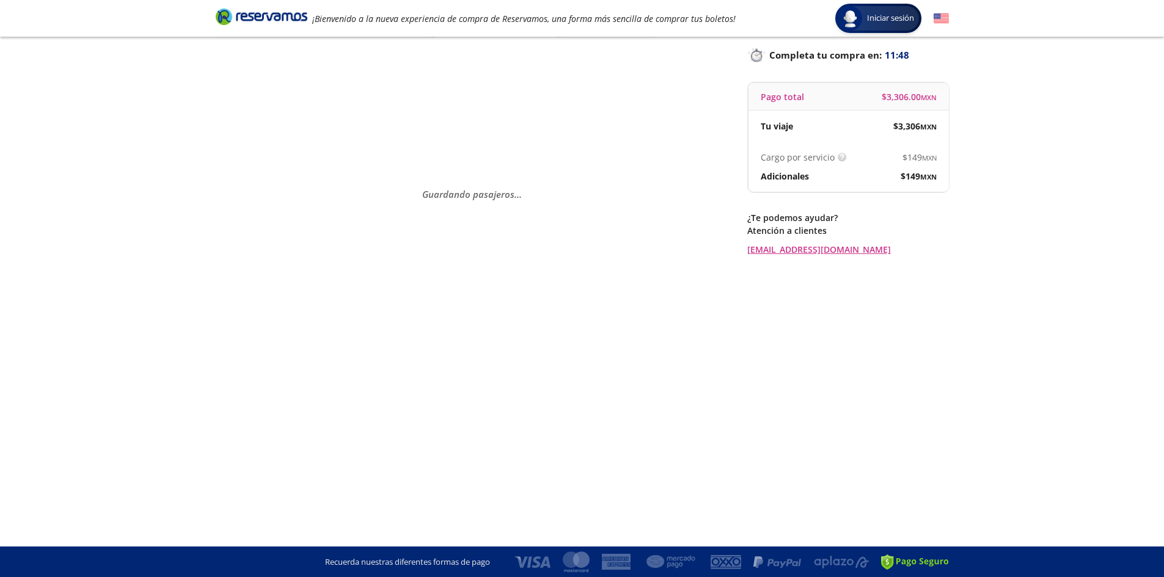
scroll to position [0, 0]
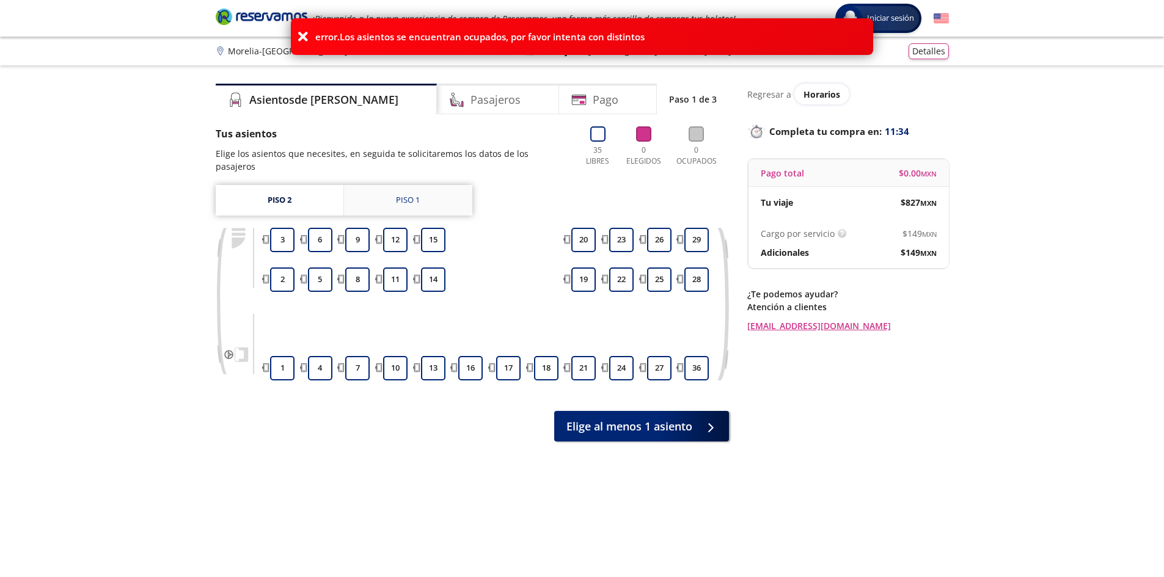
click at [418, 194] on div "Piso 1" at bounding box center [408, 200] width 24 height 12
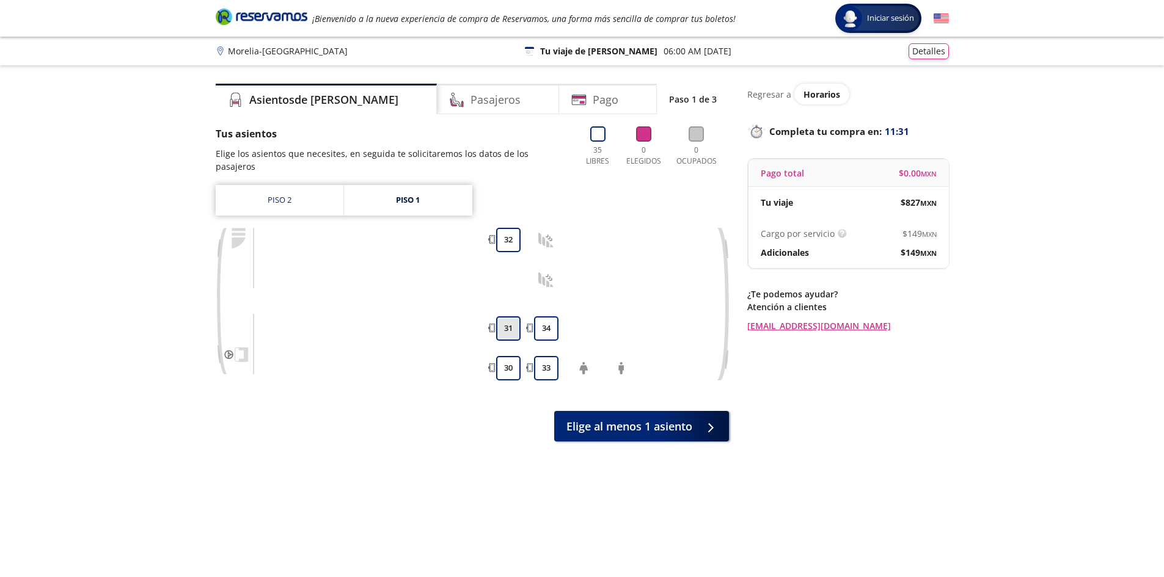
click at [499, 316] on button "31" at bounding box center [508, 328] width 24 height 24
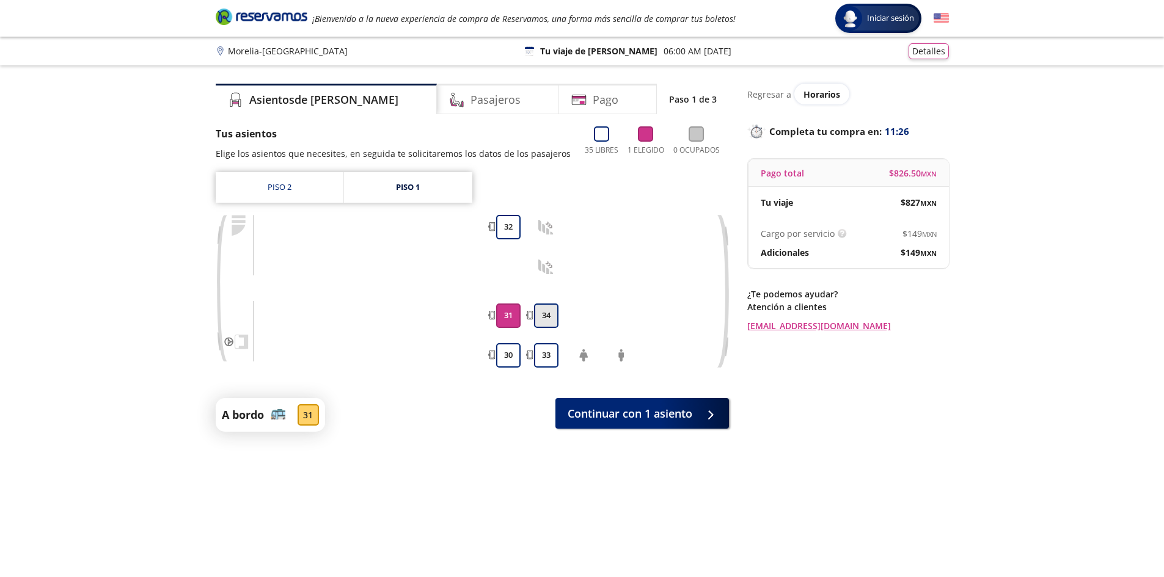
click at [549, 315] on button "34" at bounding box center [546, 316] width 24 height 24
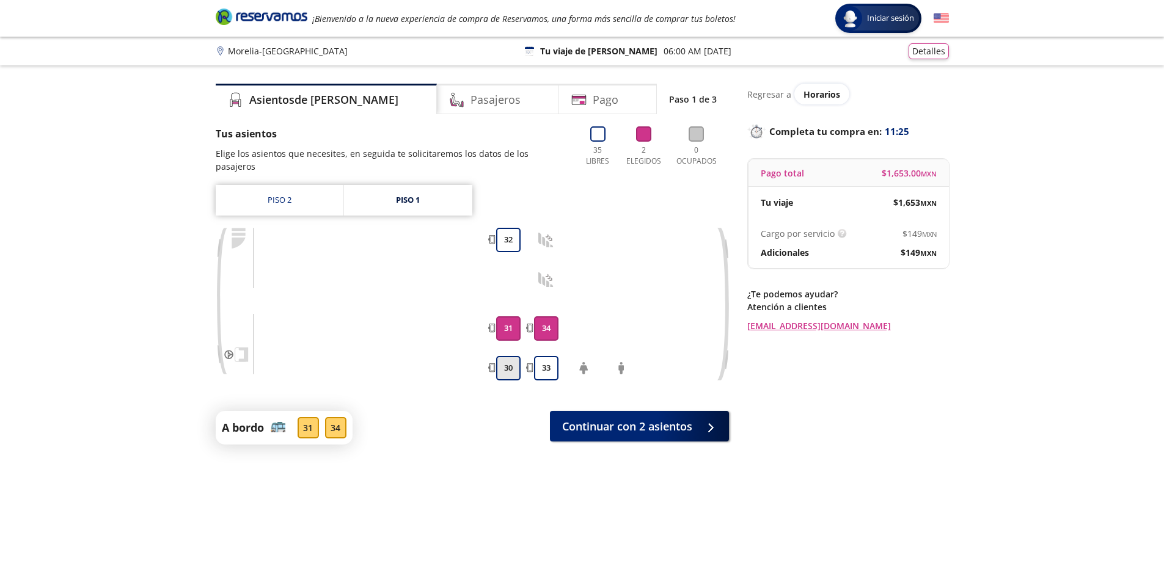
click at [500, 356] on button "30" at bounding box center [508, 368] width 24 height 24
click at [544, 358] on button "33" at bounding box center [546, 368] width 24 height 24
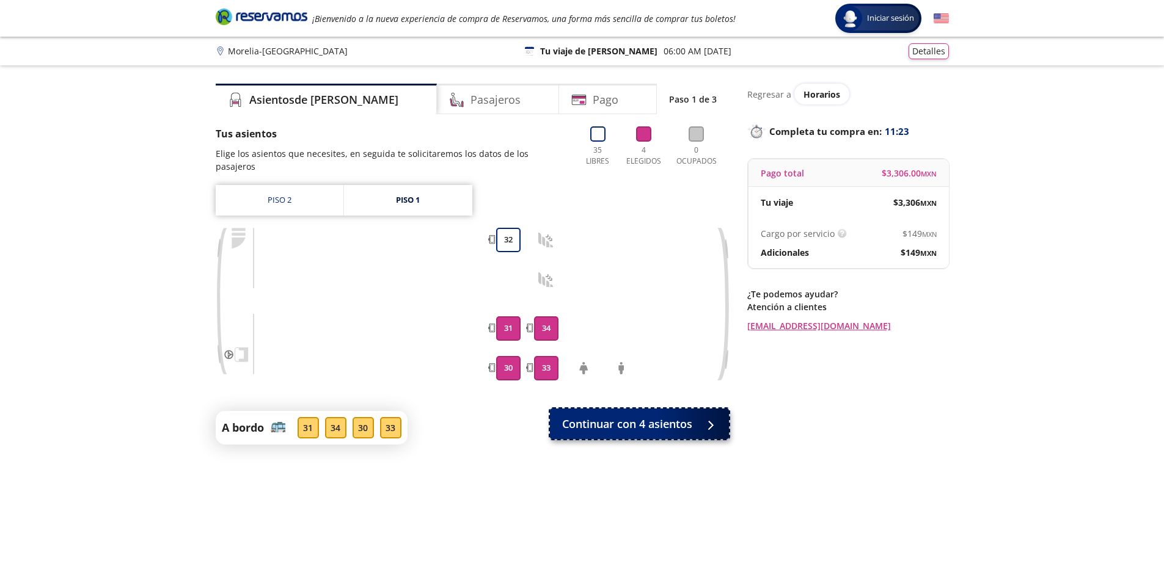
click at [641, 416] on span "Continuar con 4 asientos" at bounding box center [627, 424] width 130 height 16
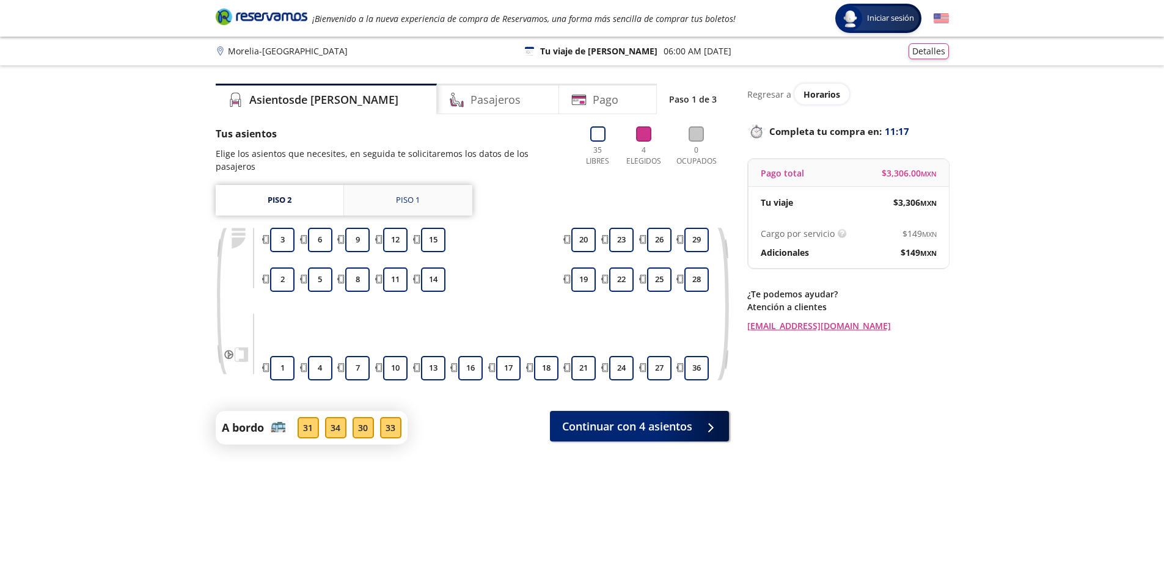
click at [443, 185] on link "Piso 1" at bounding box center [408, 200] width 128 height 31
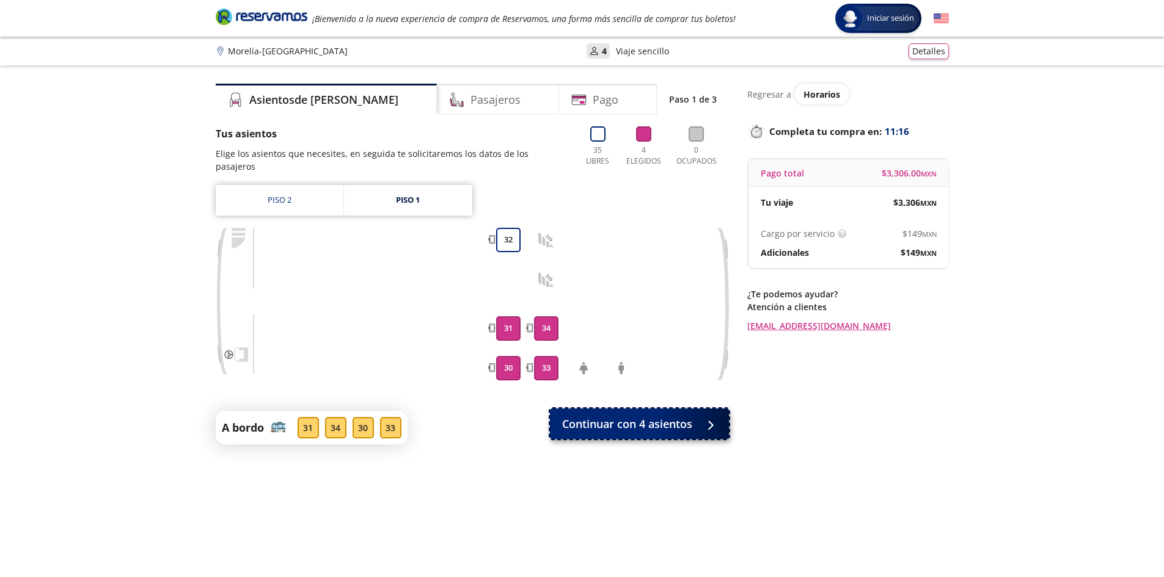
click at [619, 416] on span "Continuar con 4 asientos" at bounding box center [627, 424] width 130 height 16
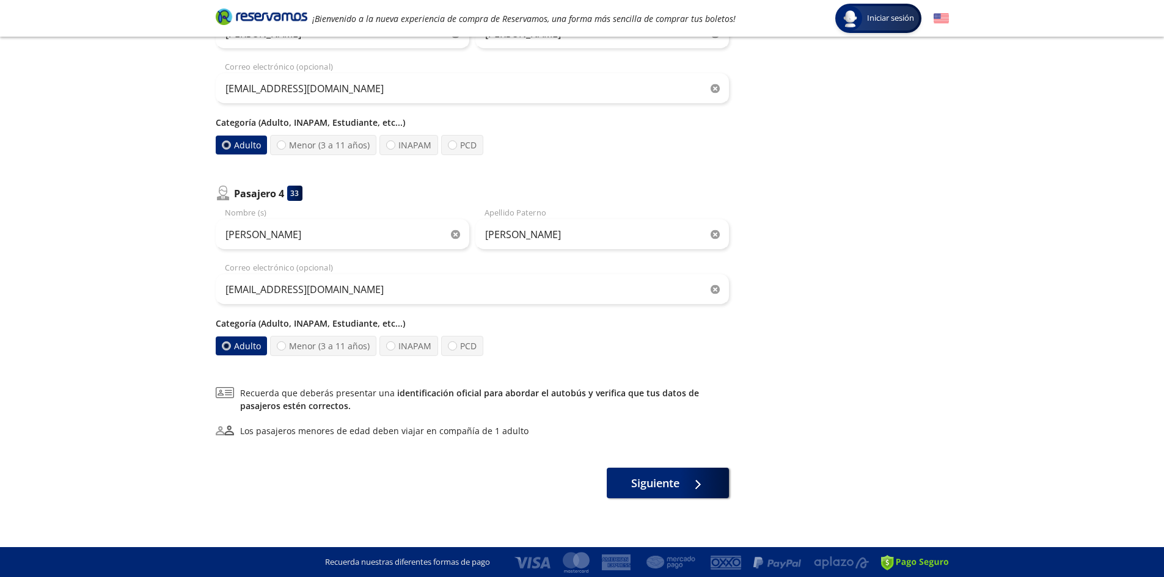
scroll to position [592, 0]
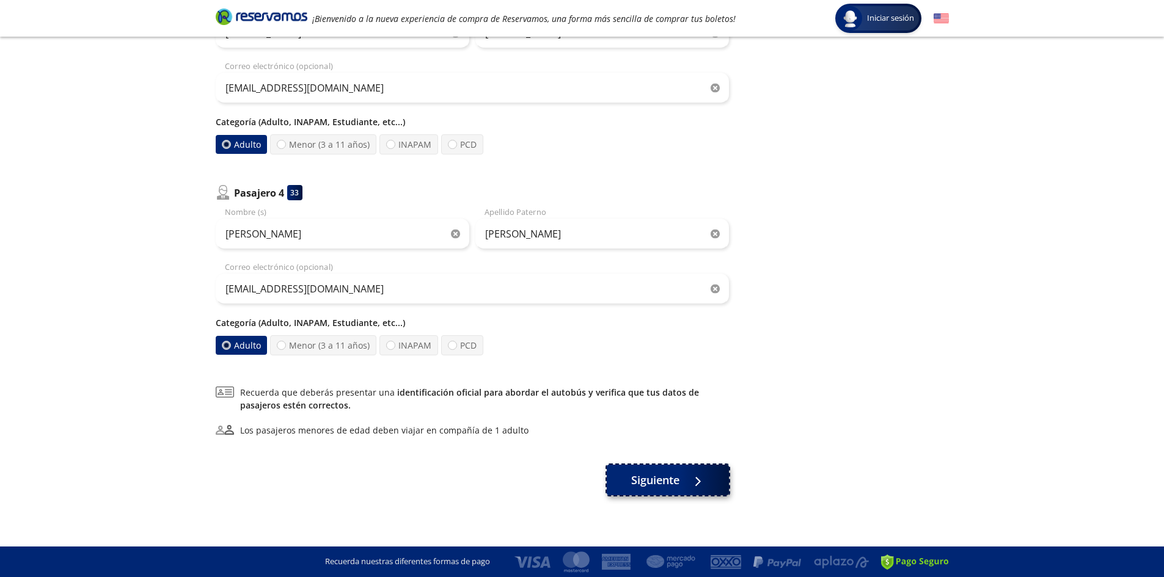
click at [652, 476] on span "Siguiente" at bounding box center [655, 480] width 48 height 16
